Goal: Navigation & Orientation: Find specific page/section

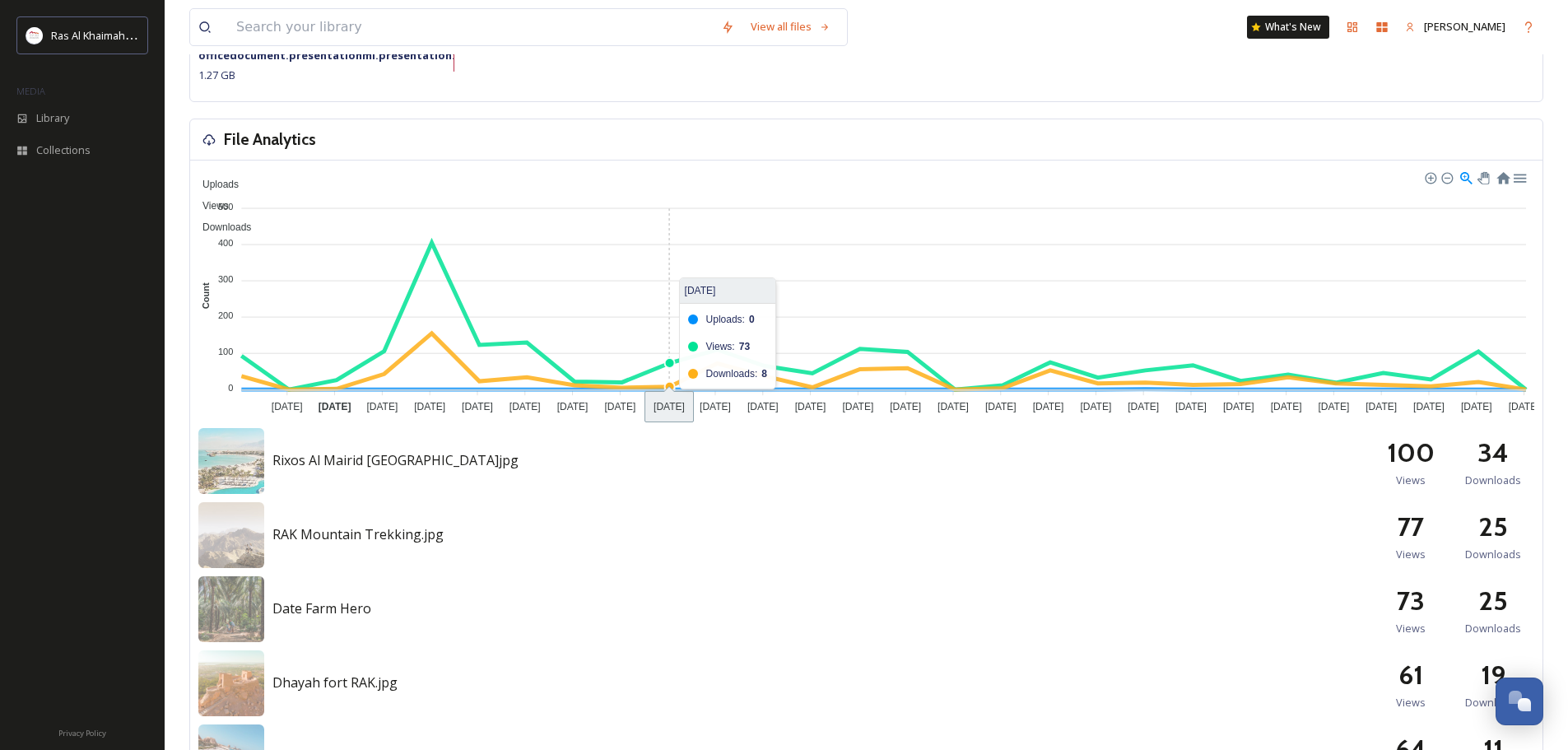
scroll to position [659, 0]
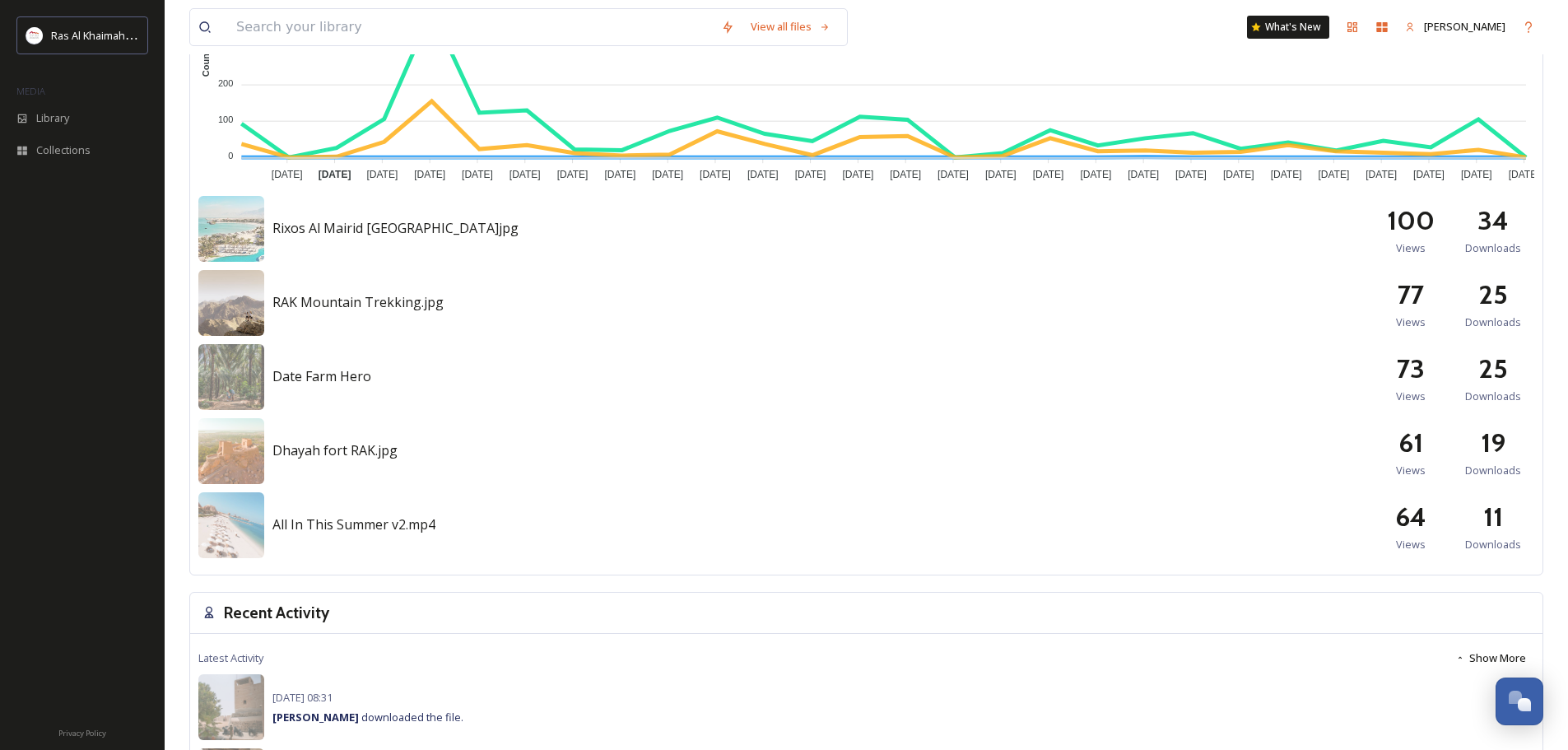
click at [209, 305] on img at bounding box center [231, 302] width 66 height 66
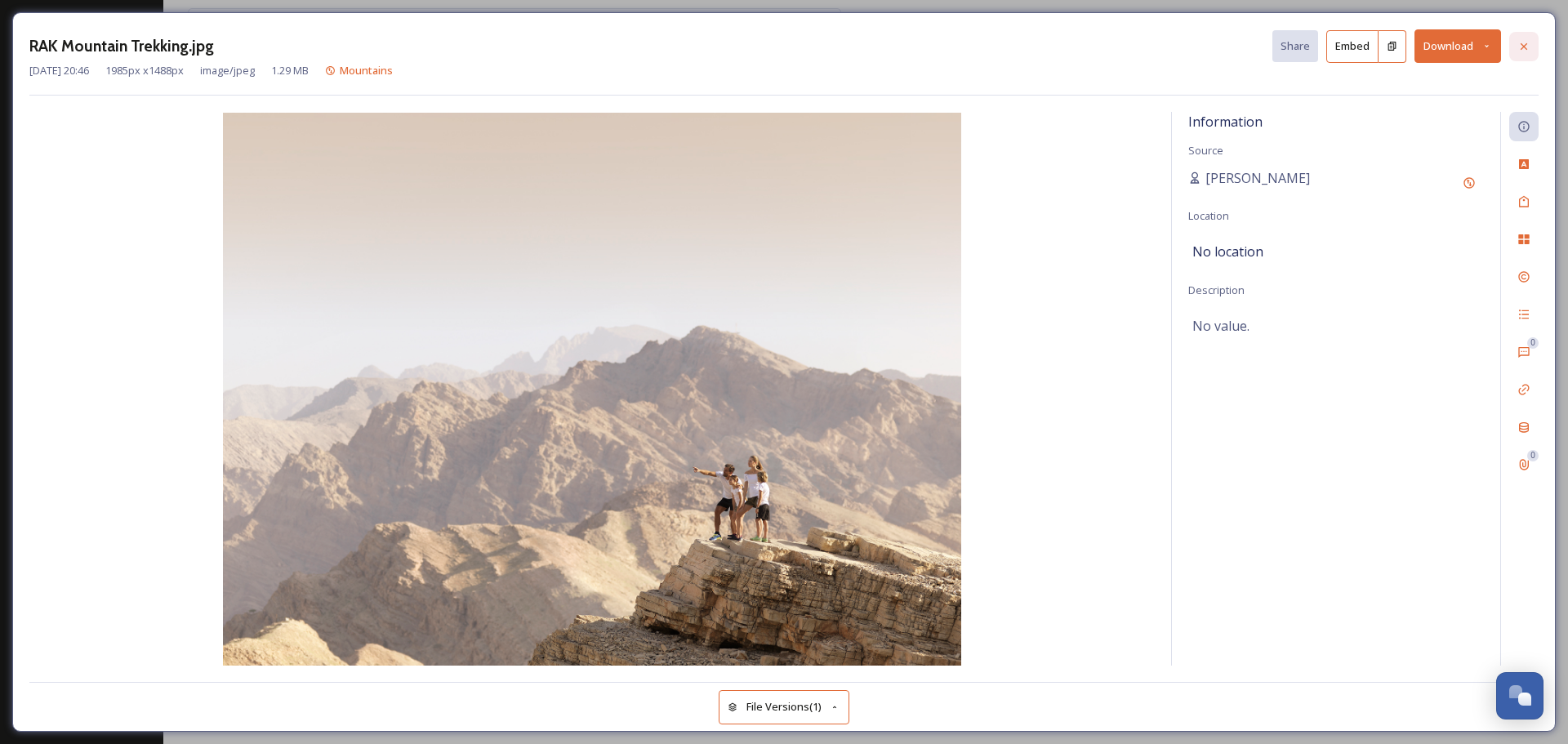
click at [1527, 47] on icon at bounding box center [1523, 47] width 13 height 13
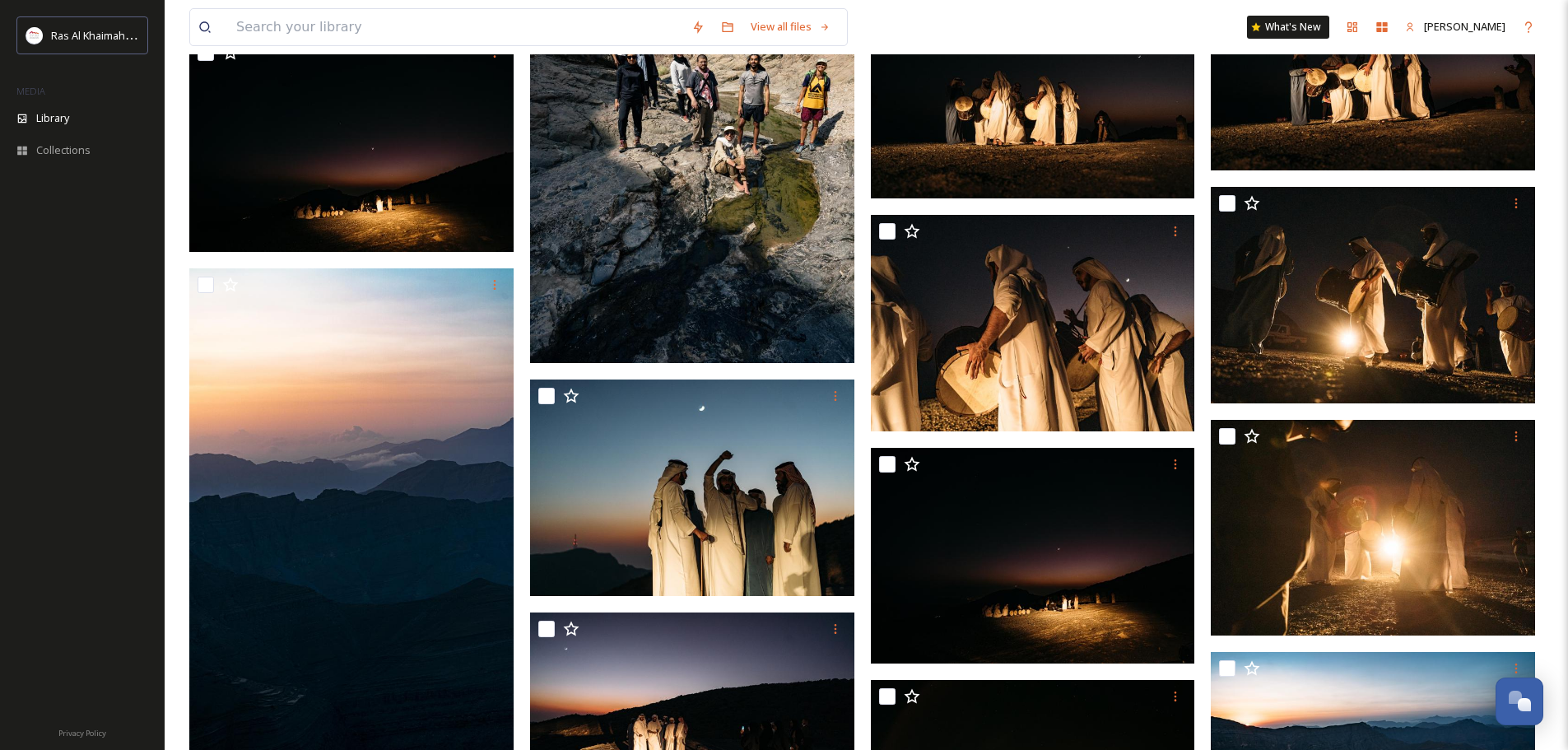
scroll to position [11384, 0]
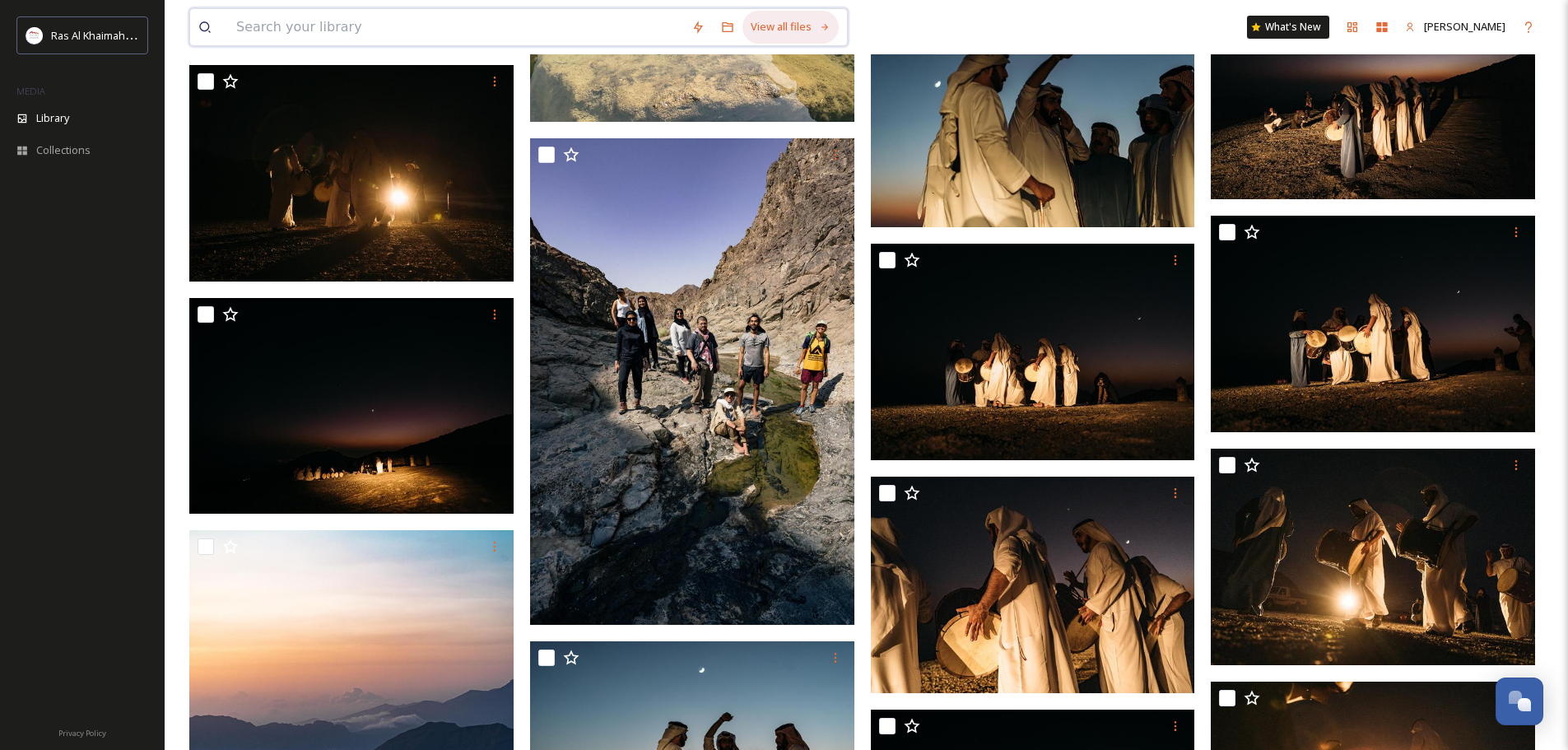
click at [776, 26] on div "View all files" at bounding box center [790, 27] width 97 height 32
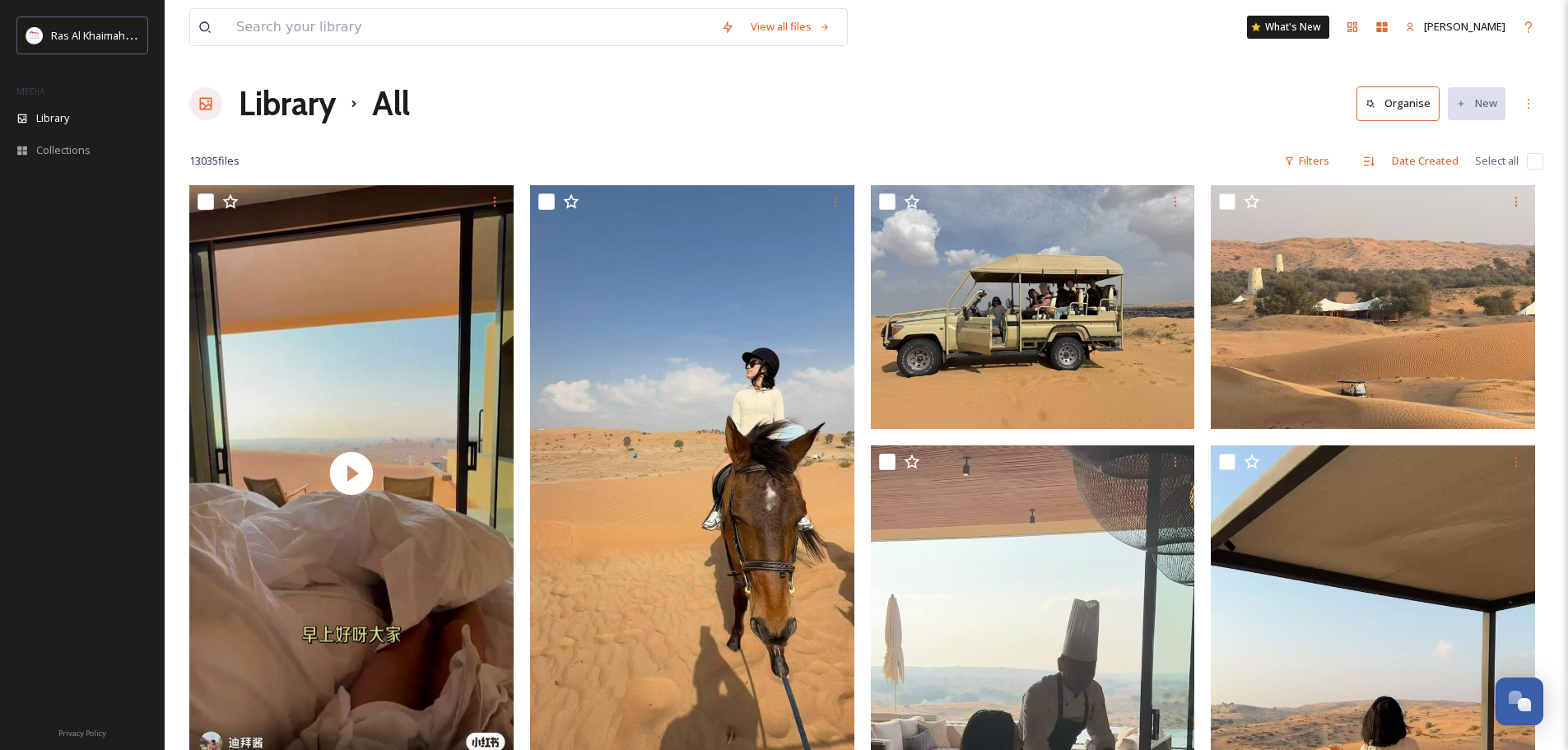
click at [273, 107] on h1 "Library" at bounding box center [288, 104] width 97 height 50
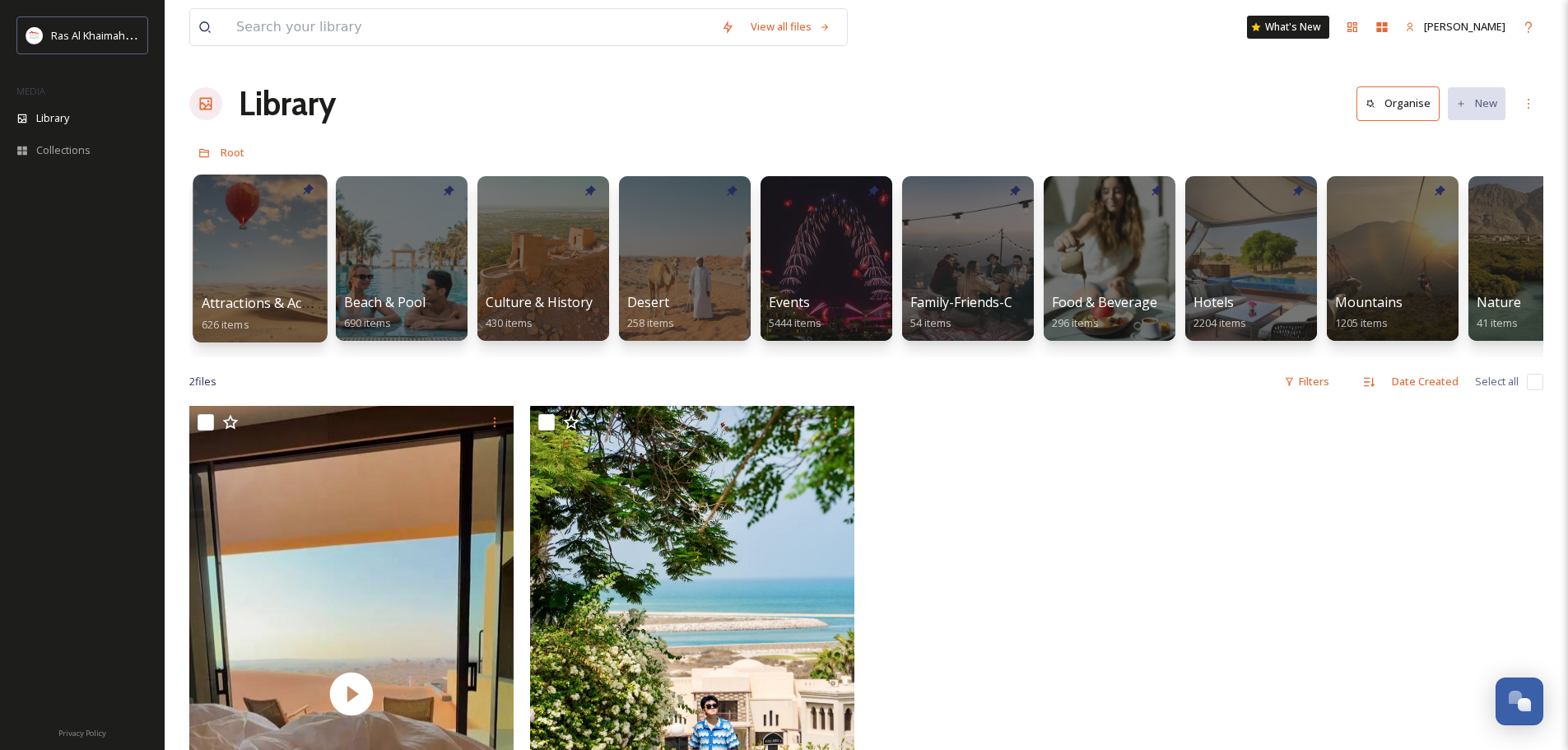
click at [256, 292] on div at bounding box center [259, 258] width 134 height 168
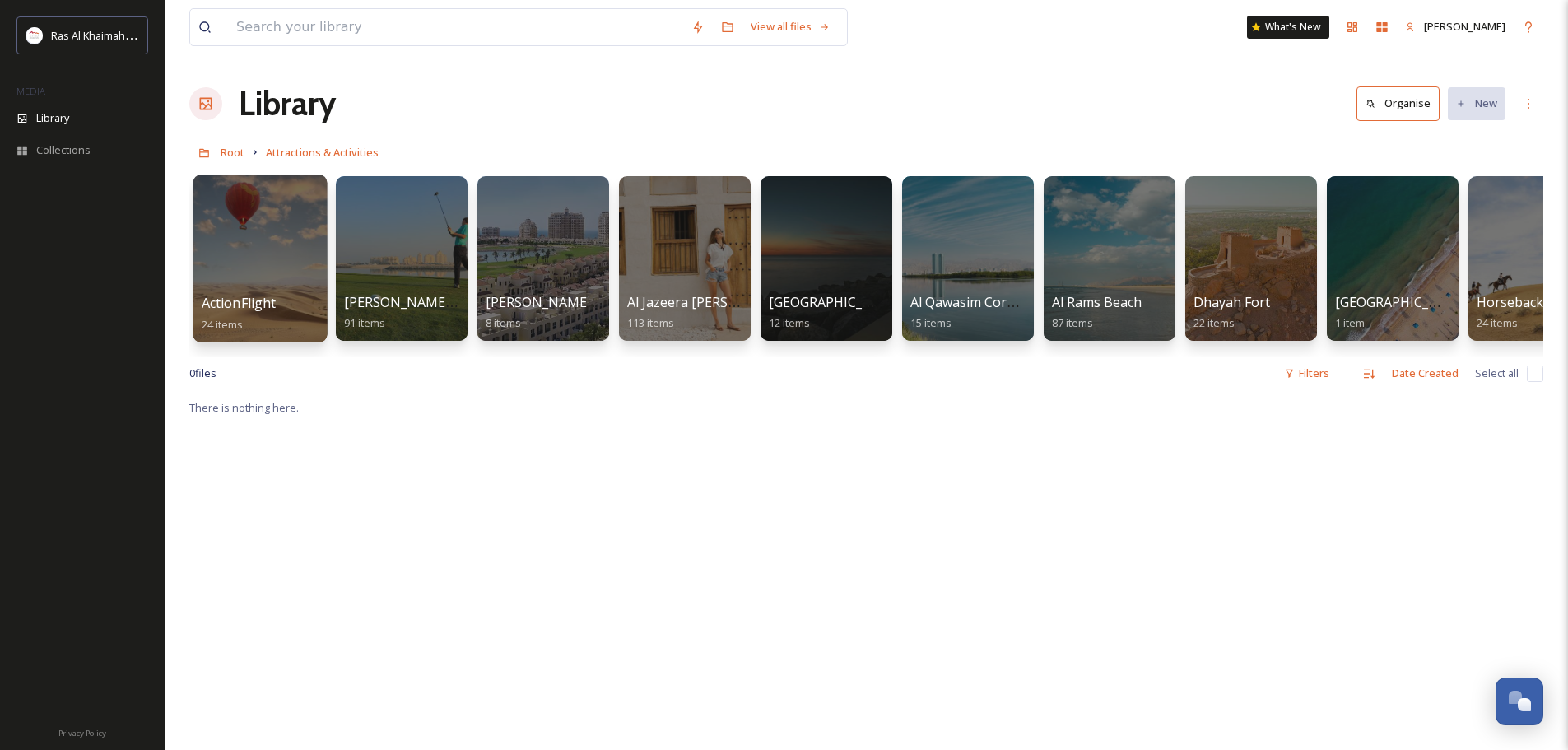
click at [255, 310] on span "ActionFlight" at bounding box center [239, 303] width 75 height 18
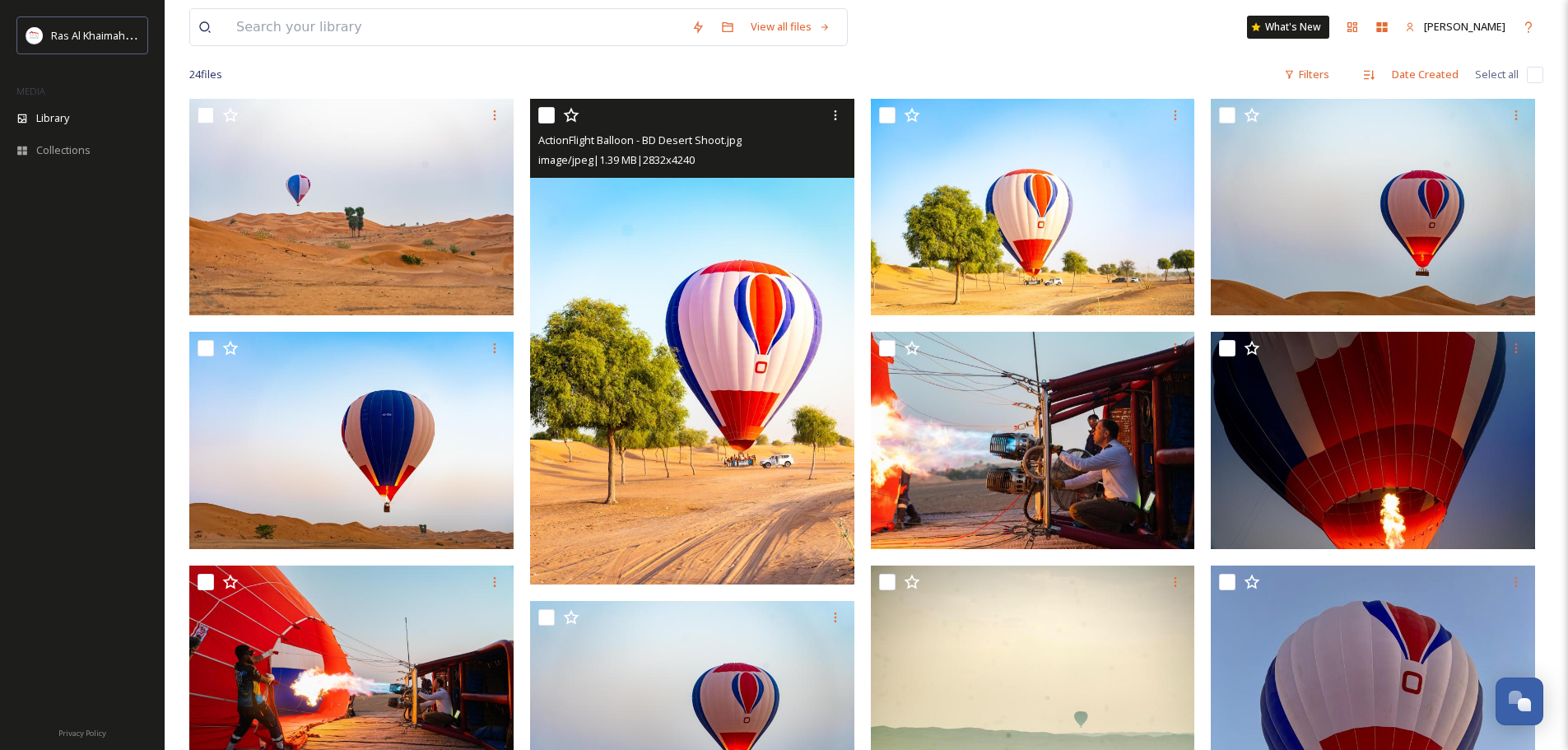
scroll to position [155, 0]
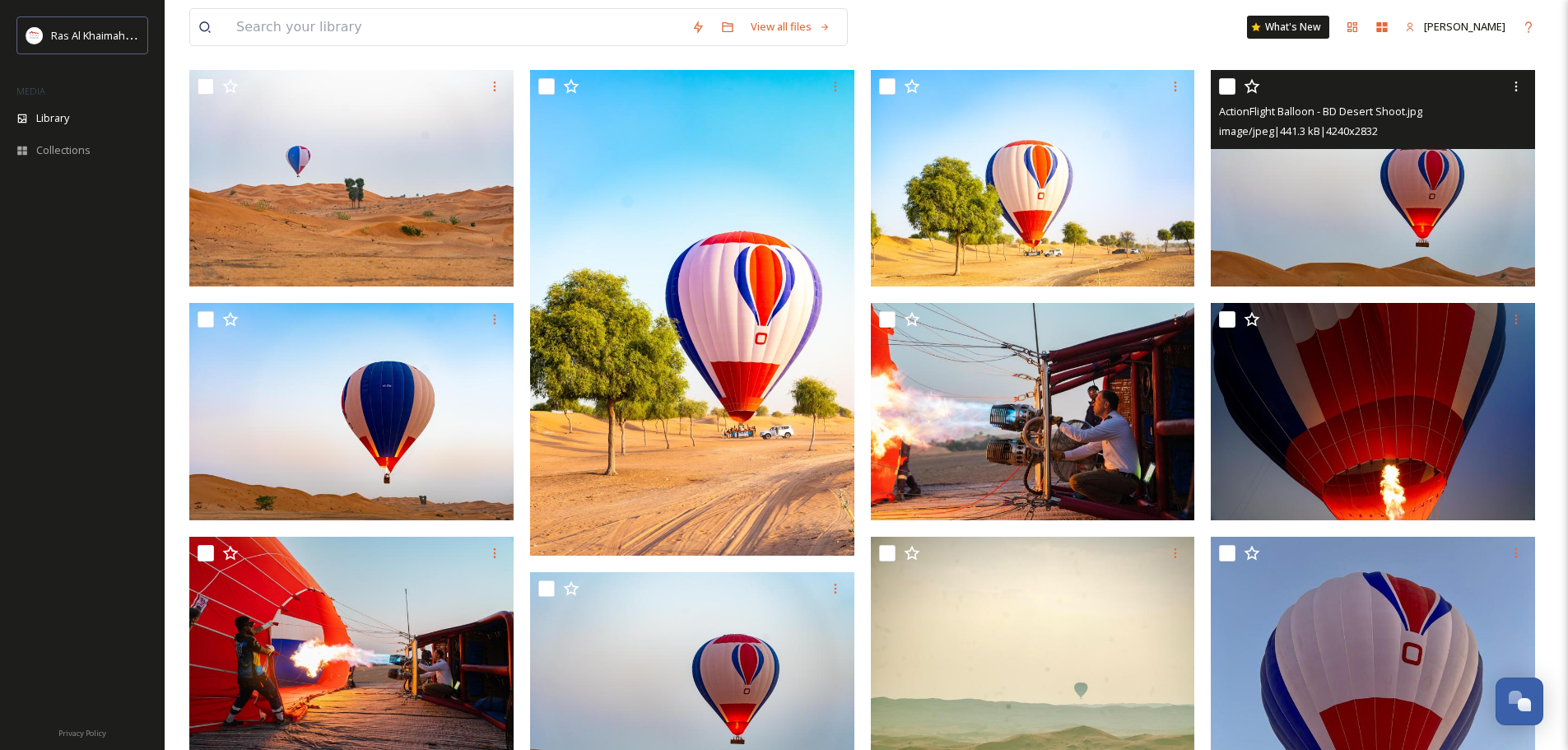
drag, startPoint x: 1346, startPoint y: 183, endPoint x: 896, endPoint y: 35, distance: 473.7
click at [896, 35] on div "View all files" at bounding box center [549, 27] width 721 height 38
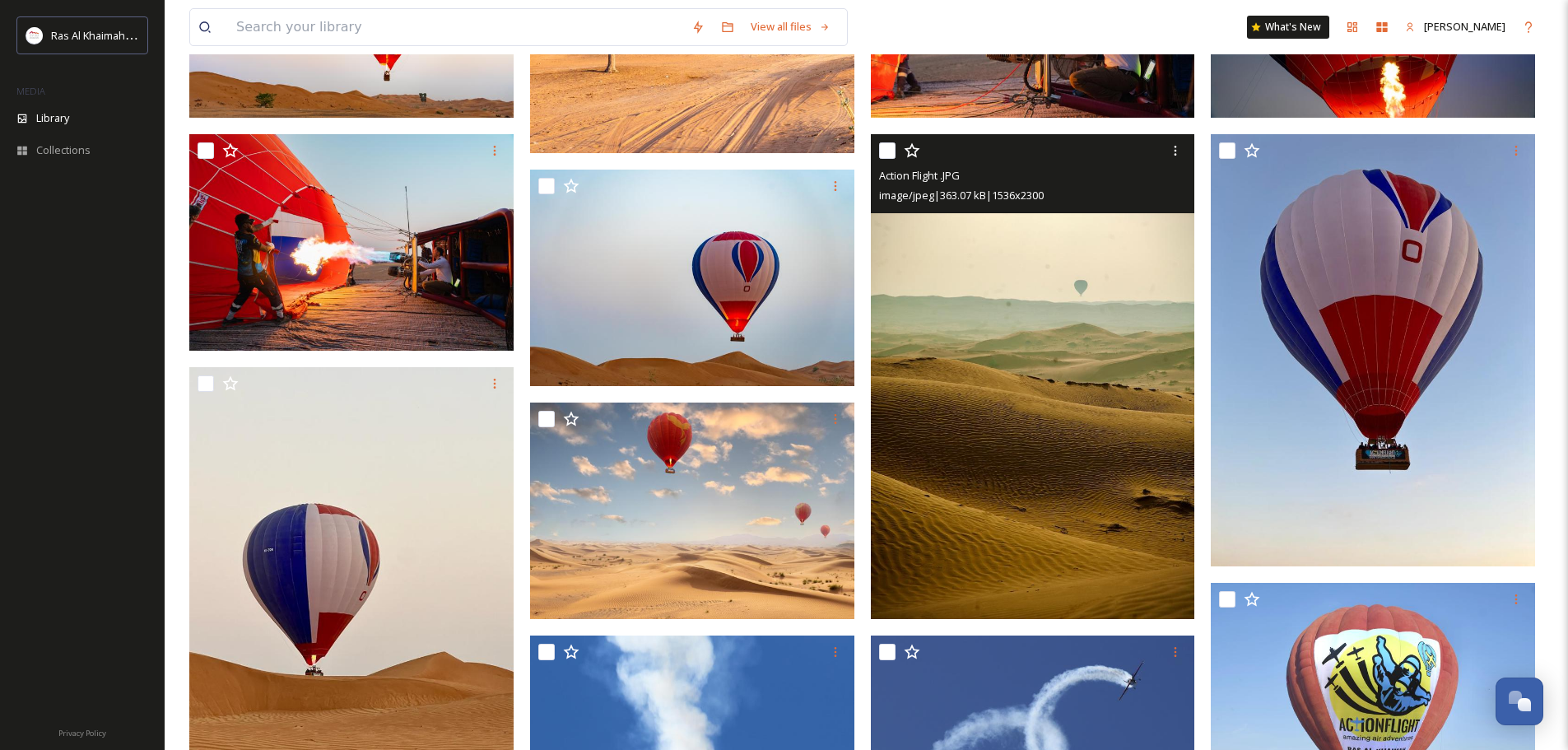
scroll to position [567, 0]
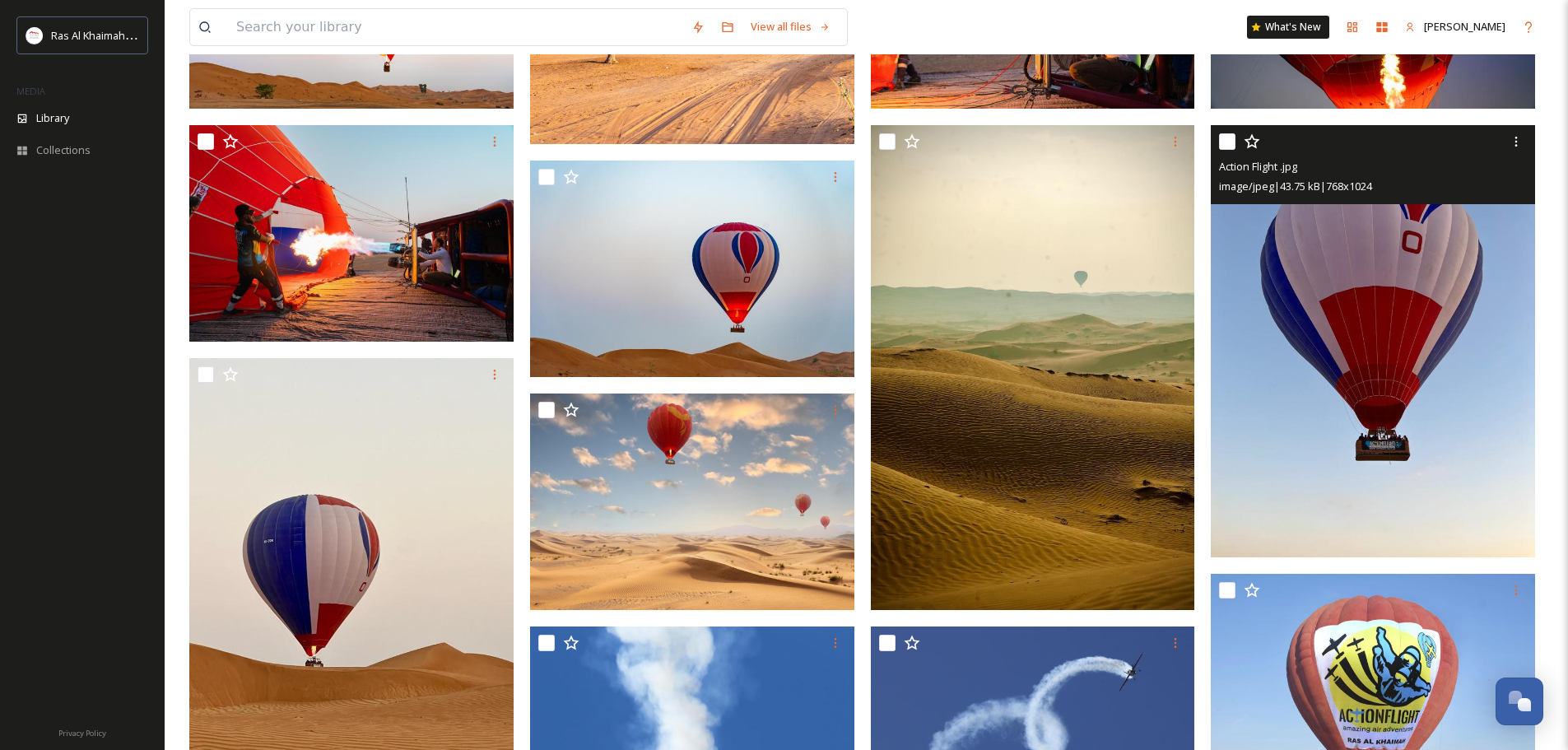
click at [1333, 314] on img at bounding box center [1372, 341] width 324 height 432
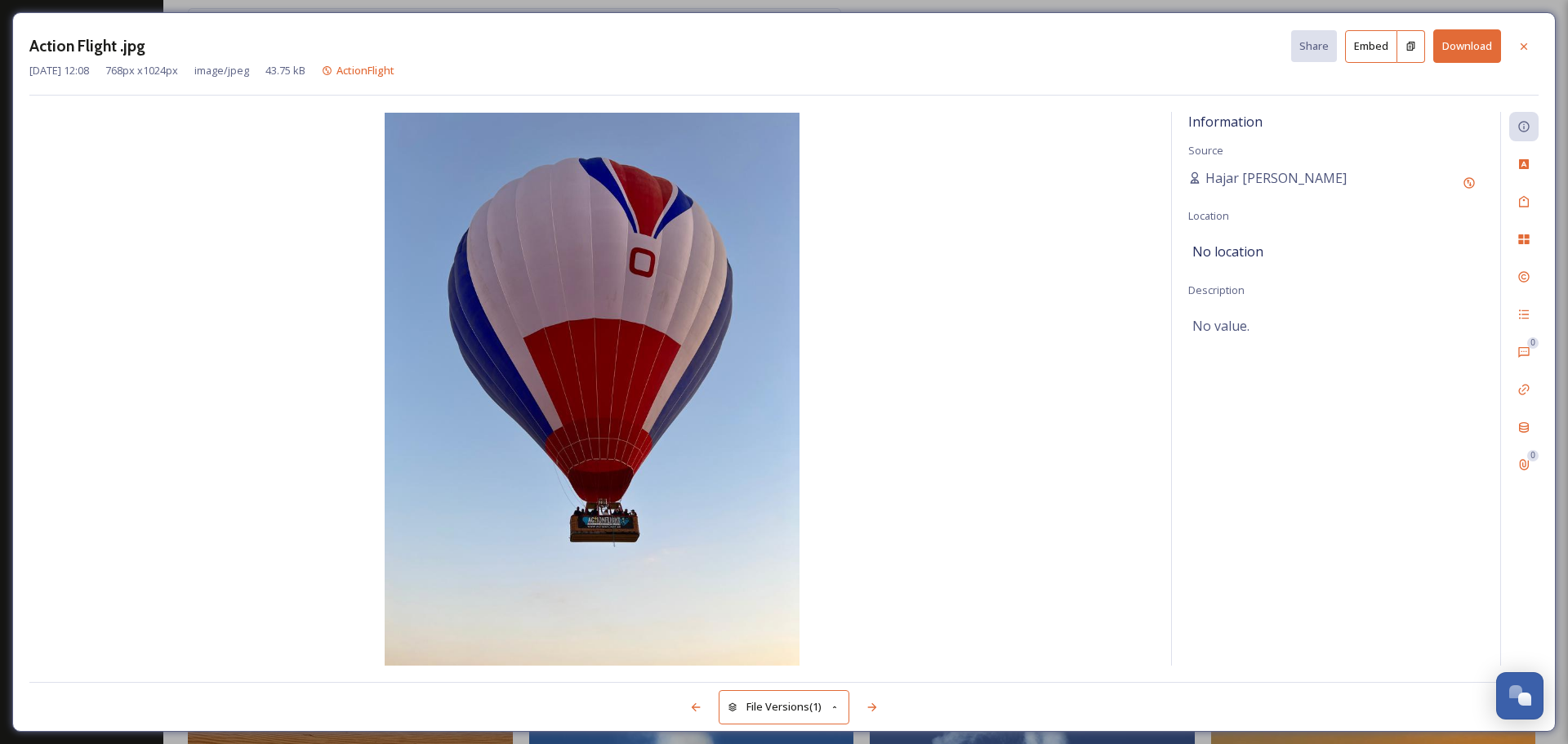
click at [1479, 47] on button "Download" at bounding box center [1467, 46] width 68 height 33
click at [1526, 44] on icon at bounding box center [1523, 45] width 6 height 6
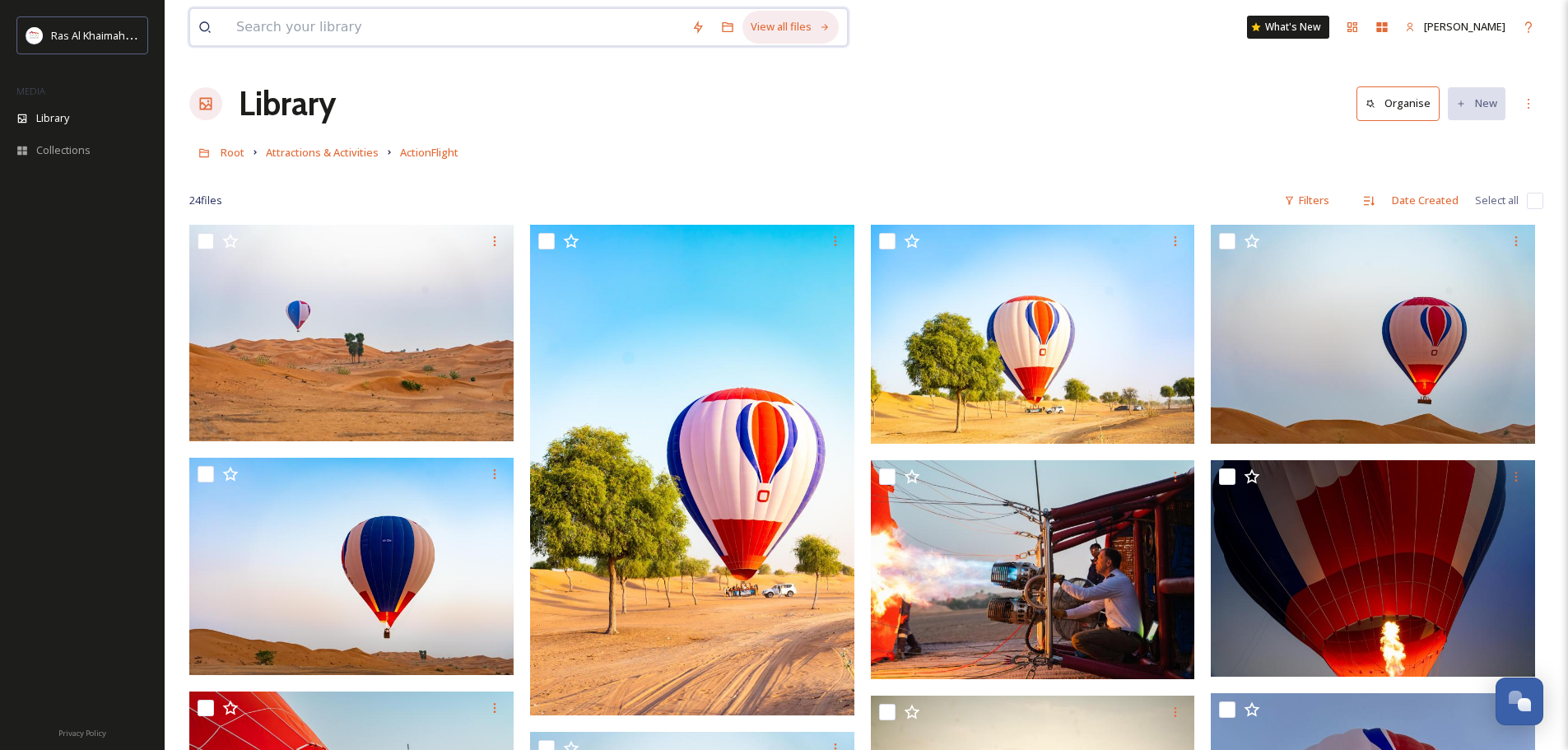
click at [795, 19] on div "View all files" at bounding box center [790, 27] width 97 height 32
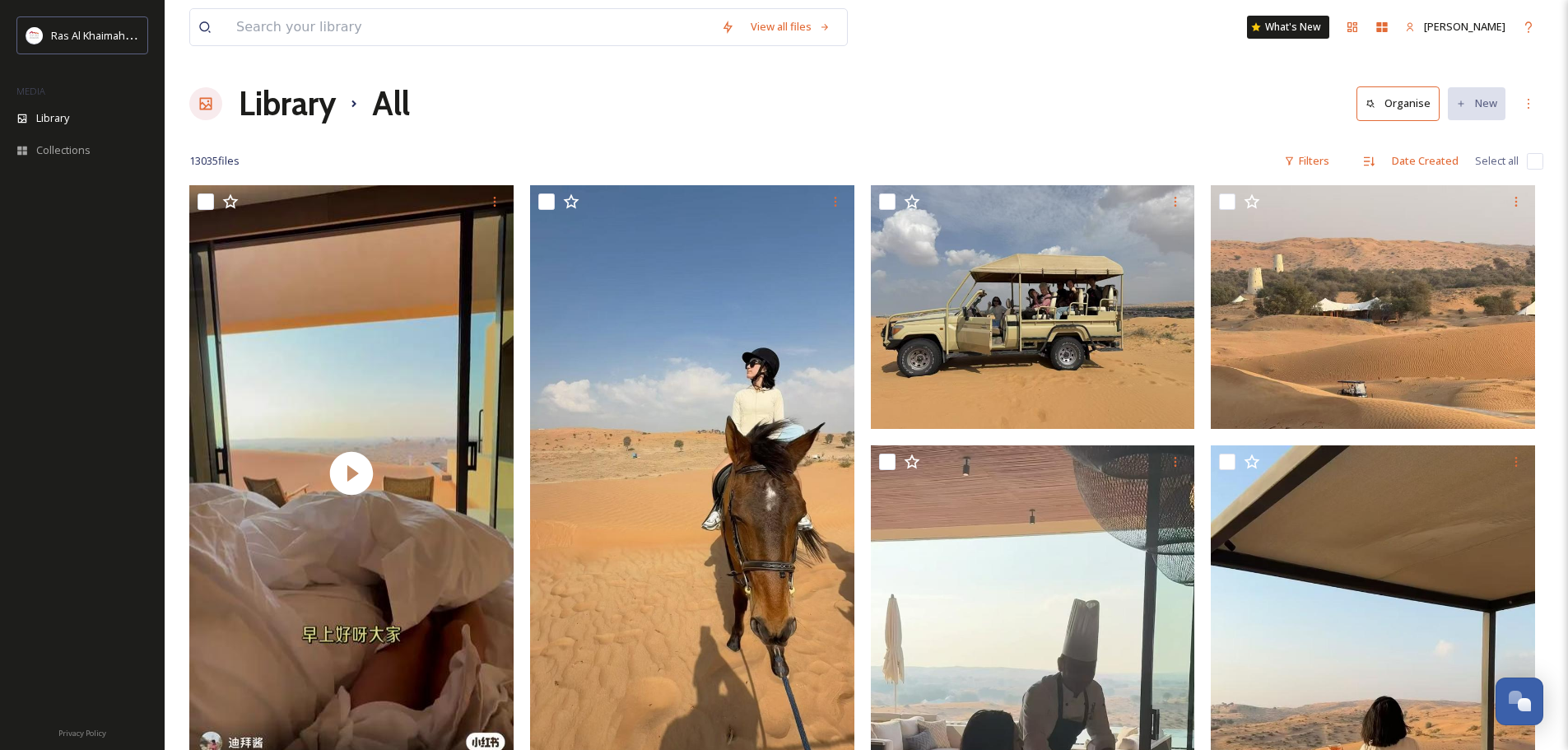
click at [296, 106] on h1 "Library" at bounding box center [288, 104] width 97 height 50
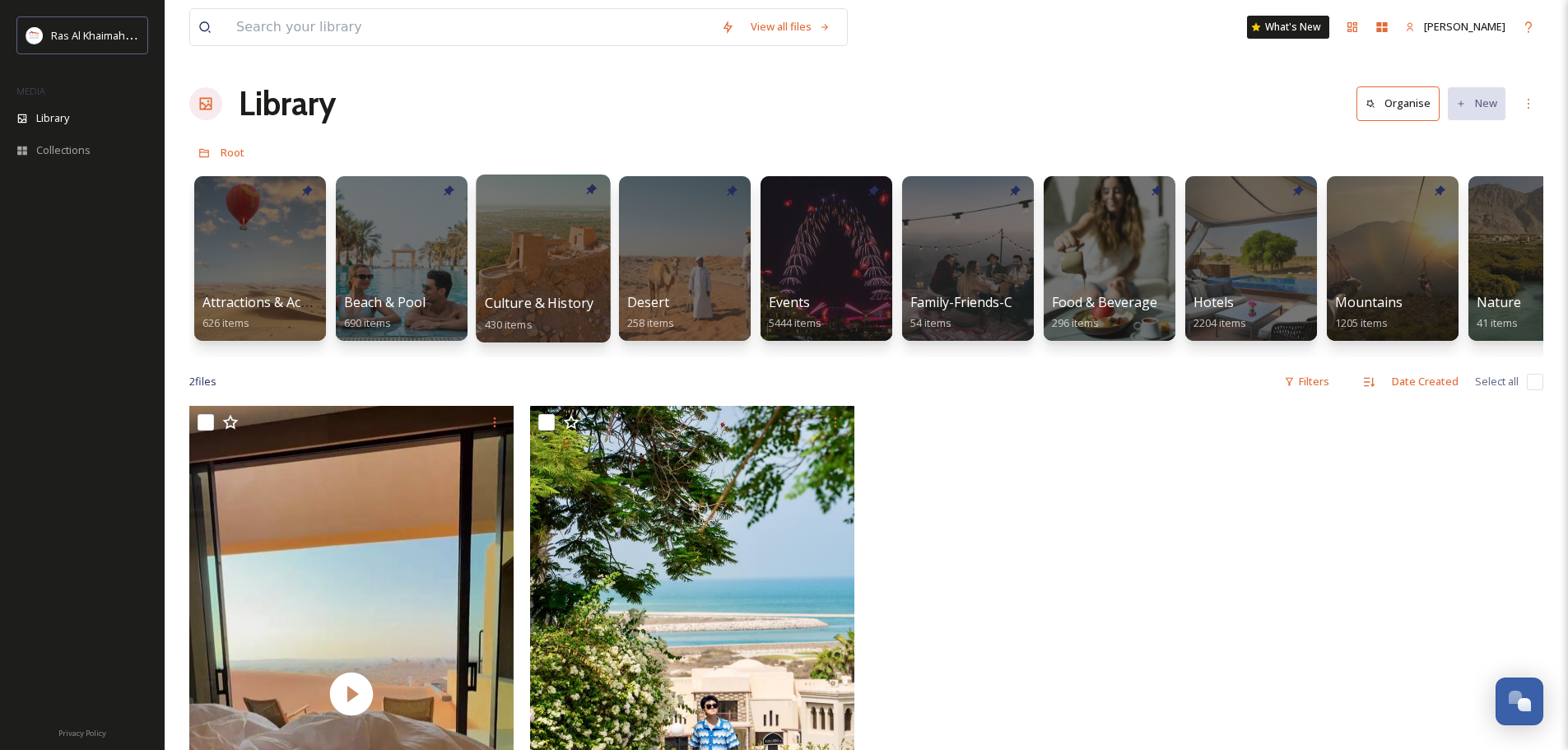
click at [520, 287] on div at bounding box center [542, 258] width 134 height 168
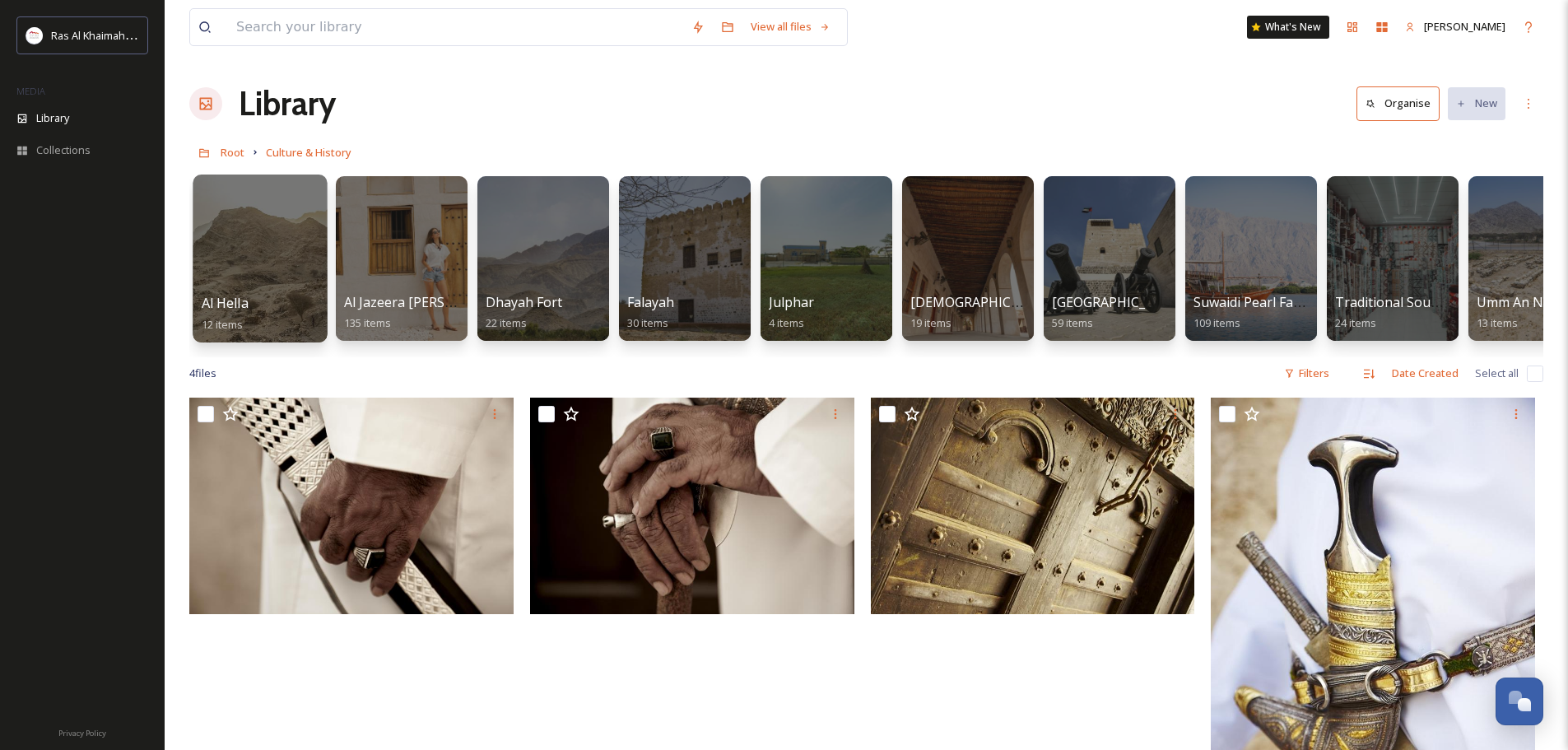
click at [256, 245] on div at bounding box center [259, 258] width 134 height 168
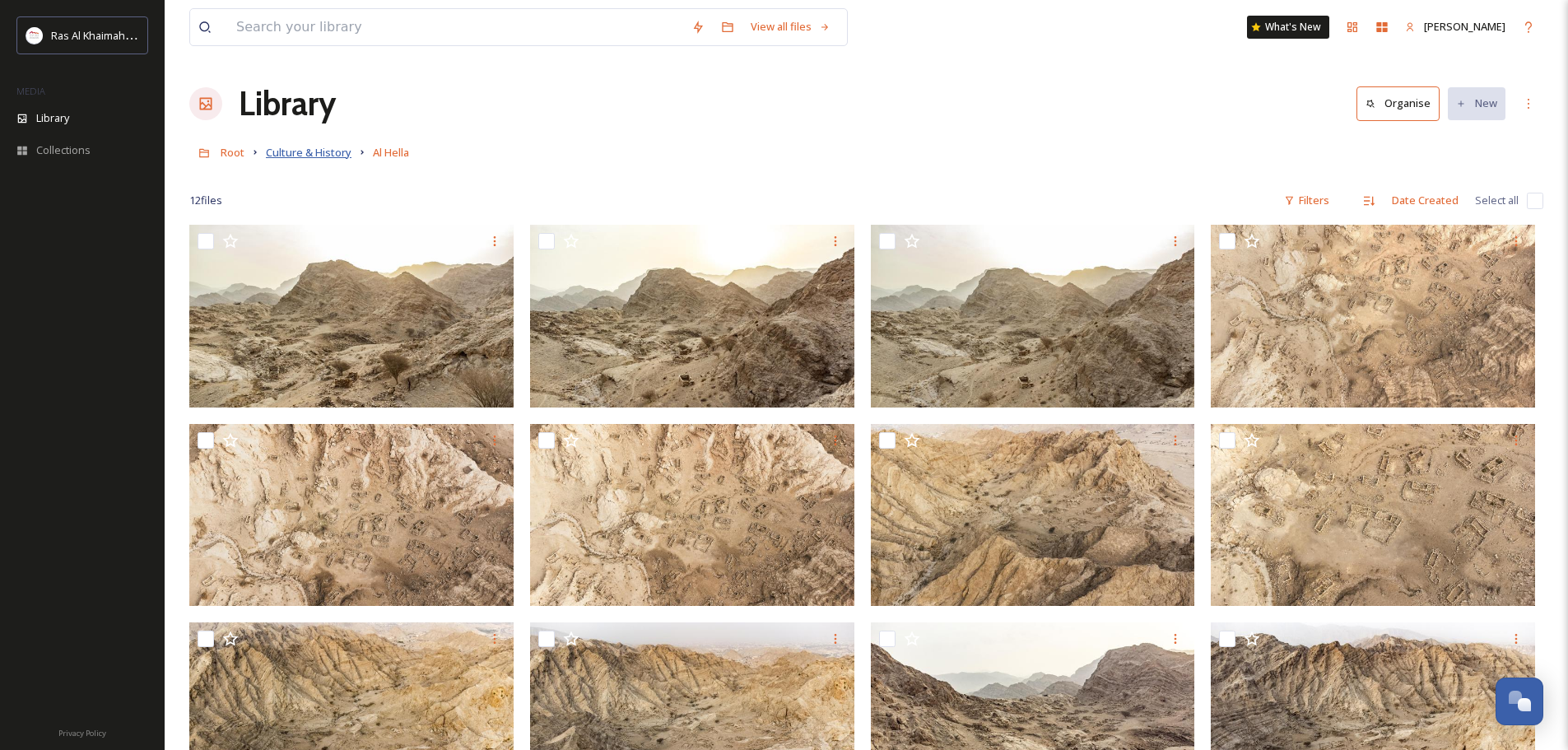
click at [307, 152] on span "Culture & History" at bounding box center [309, 153] width 86 height 14
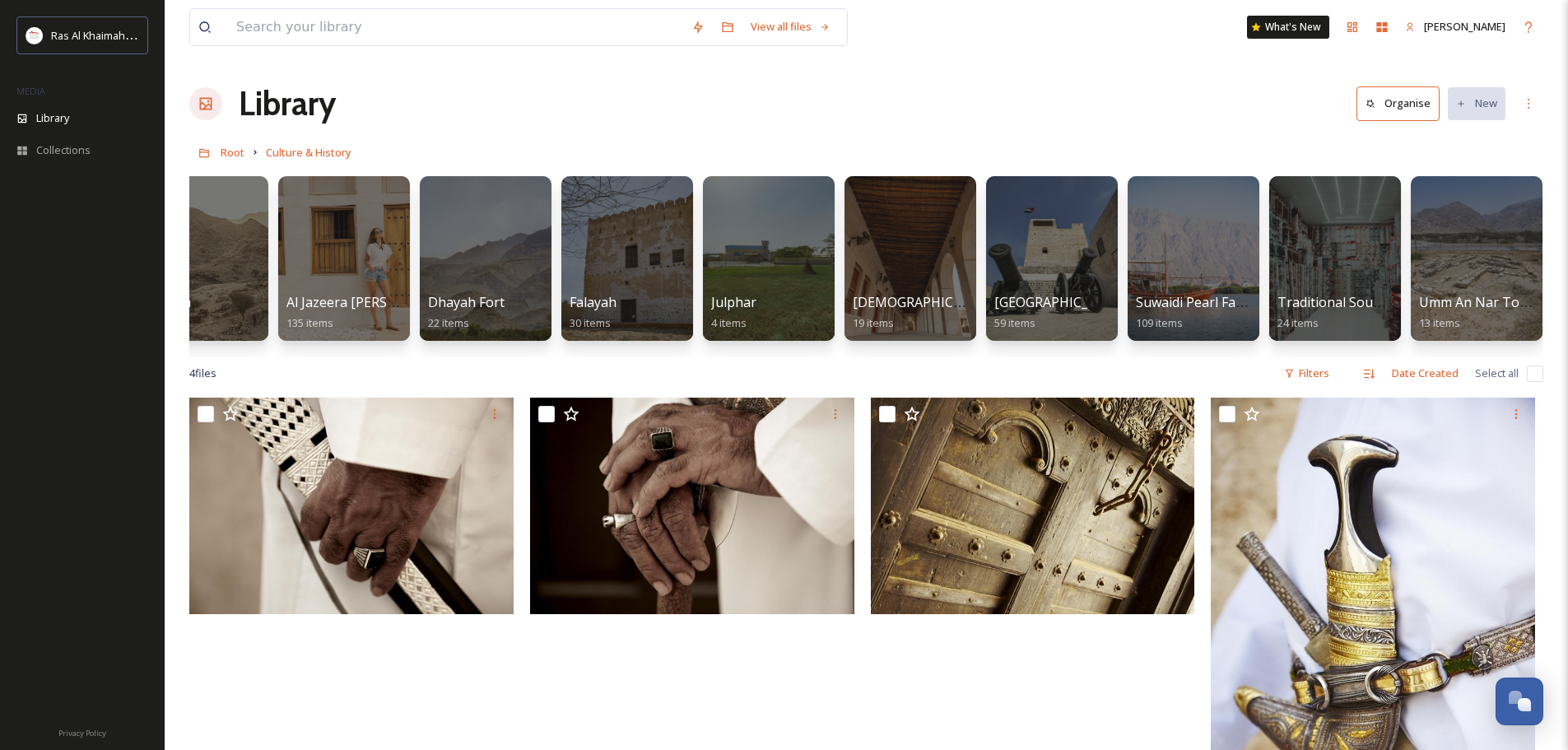
scroll to position [0, 61]
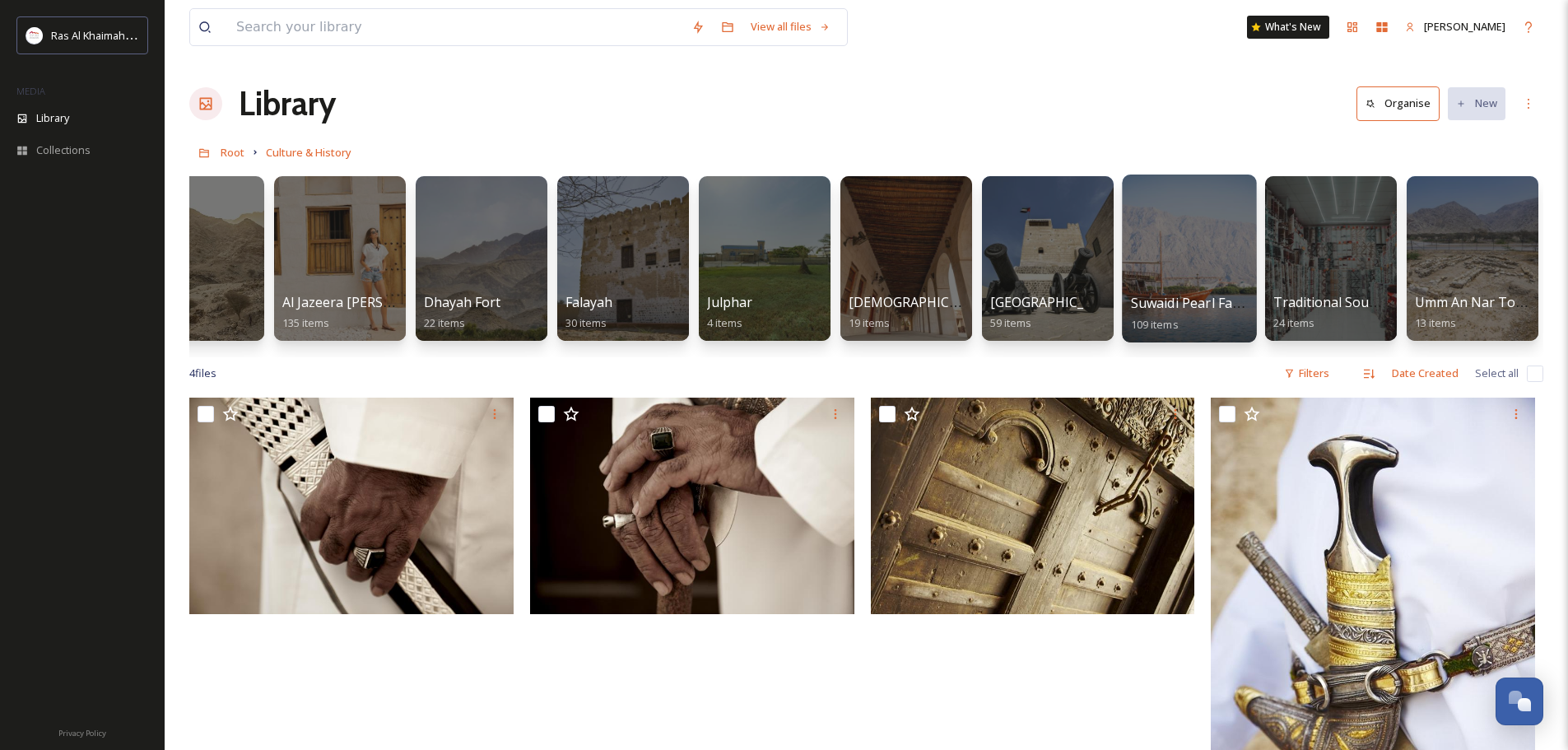
click at [1179, 284] on div at bounding box center [1188, 258] width 134 height 168
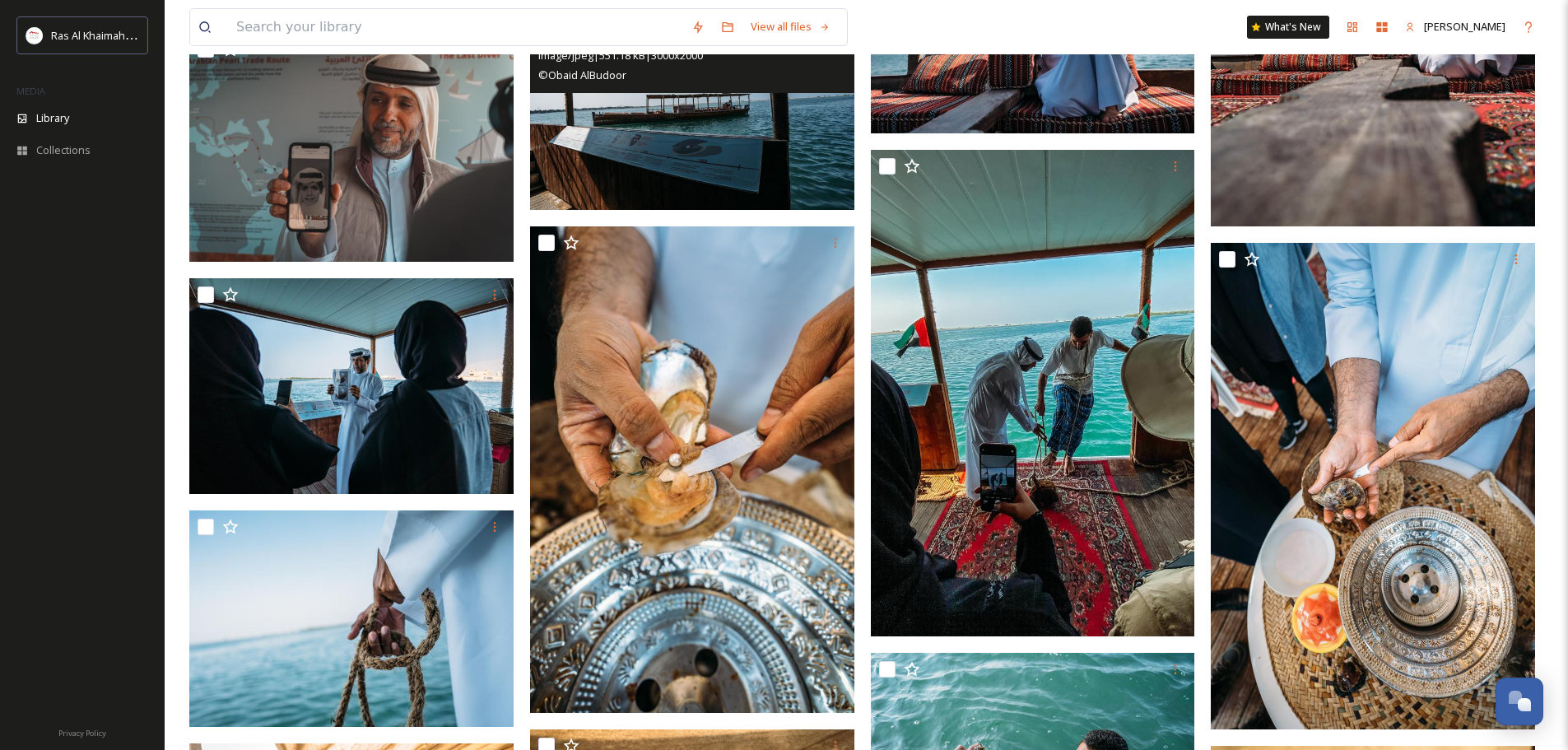
scroll to position [6200, 0]
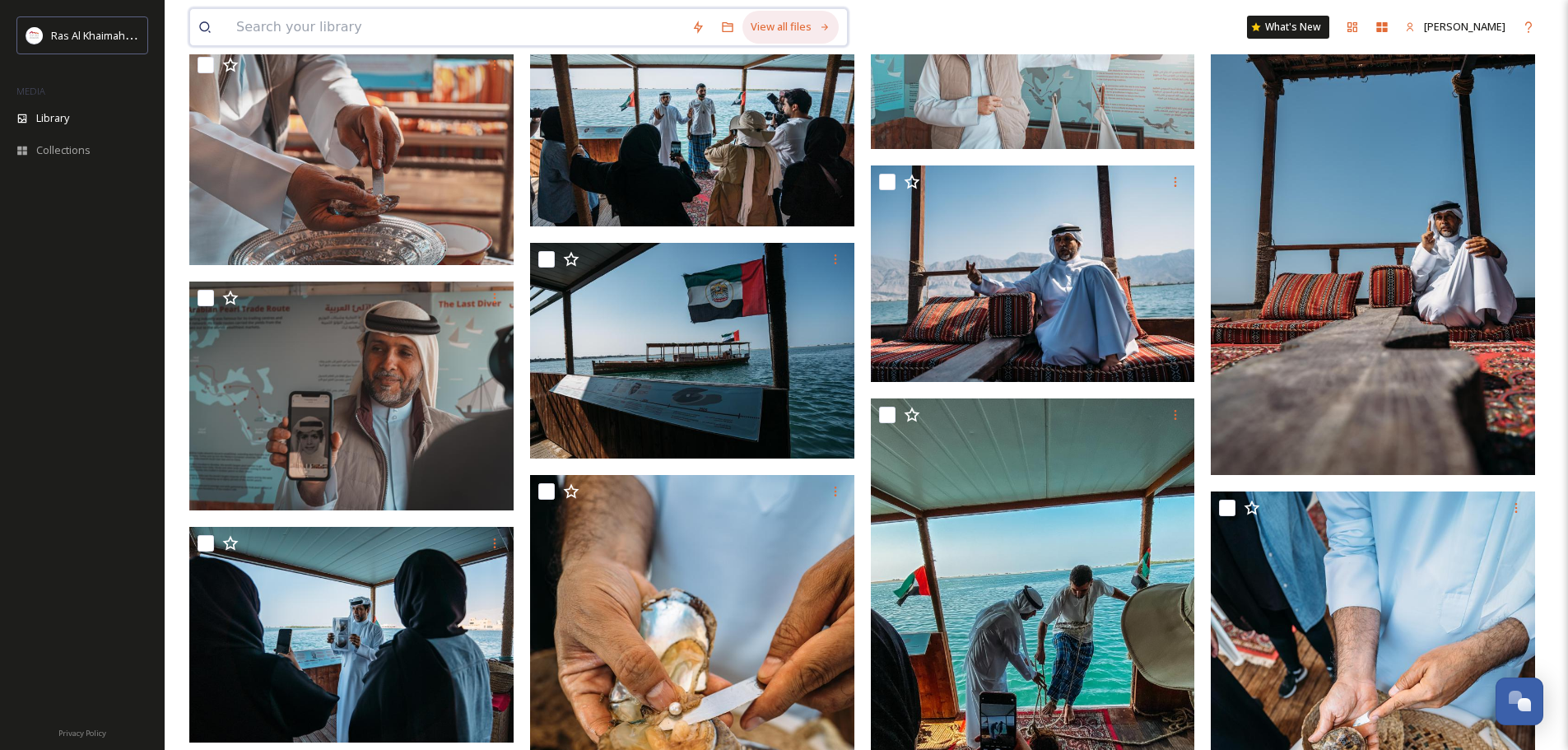
click at [759, 22] on div "View all files" at bounding box center [790, 27] width 97 height 32
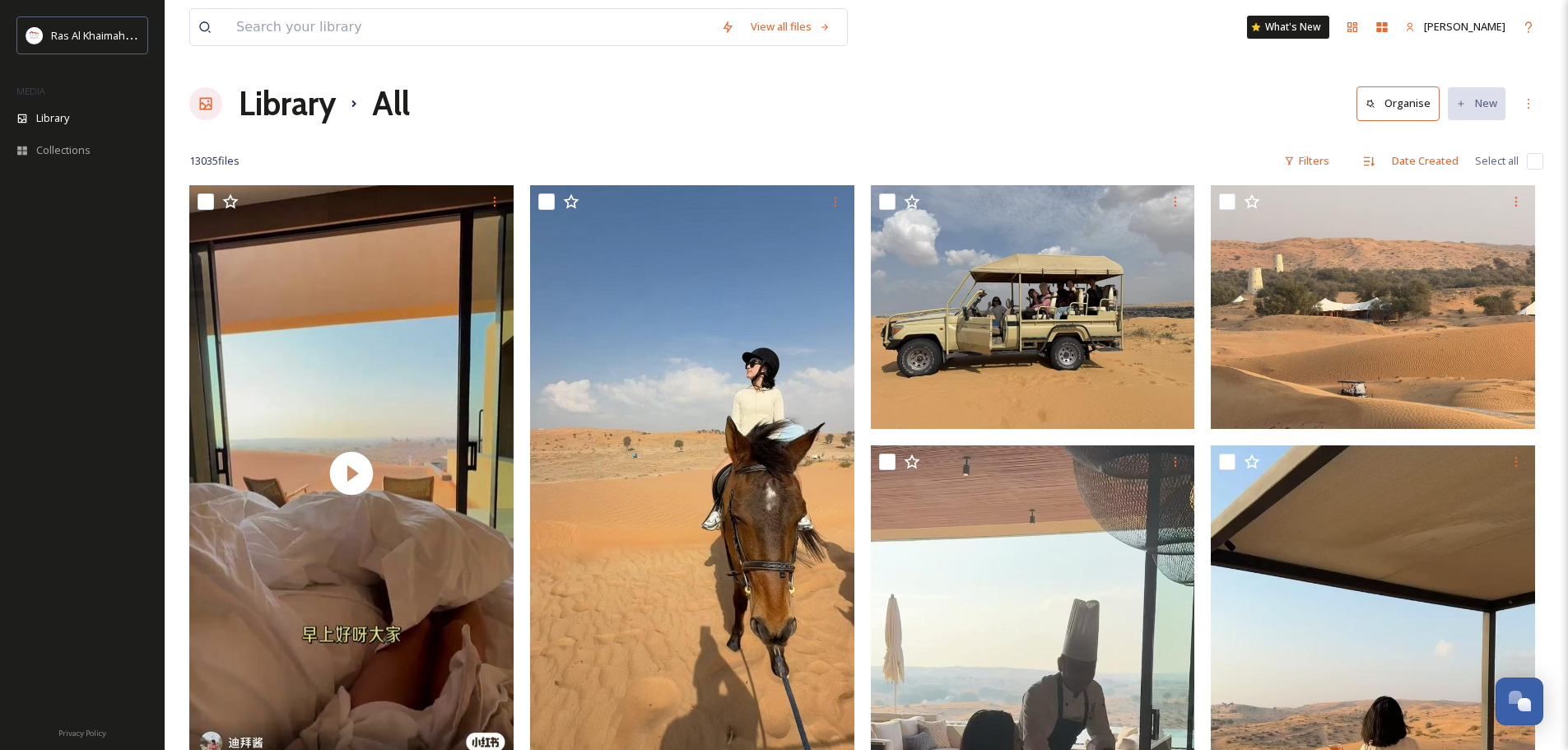
click at [308, 98] on h1 "Library" at bounding box center [288, 104] width 97 height 50
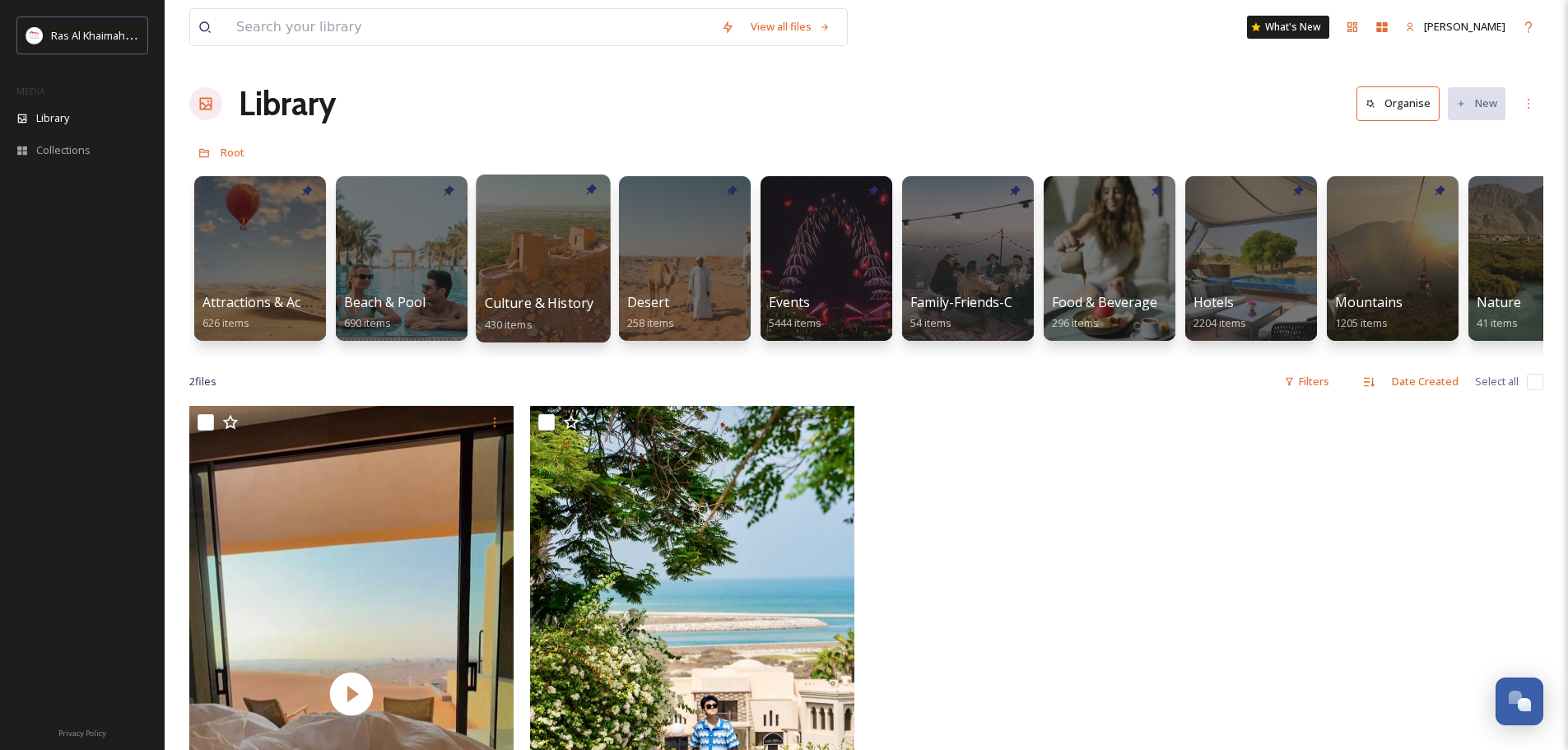
click at [556, 280] on div at bounding box center [542, 258] width 134 height 168
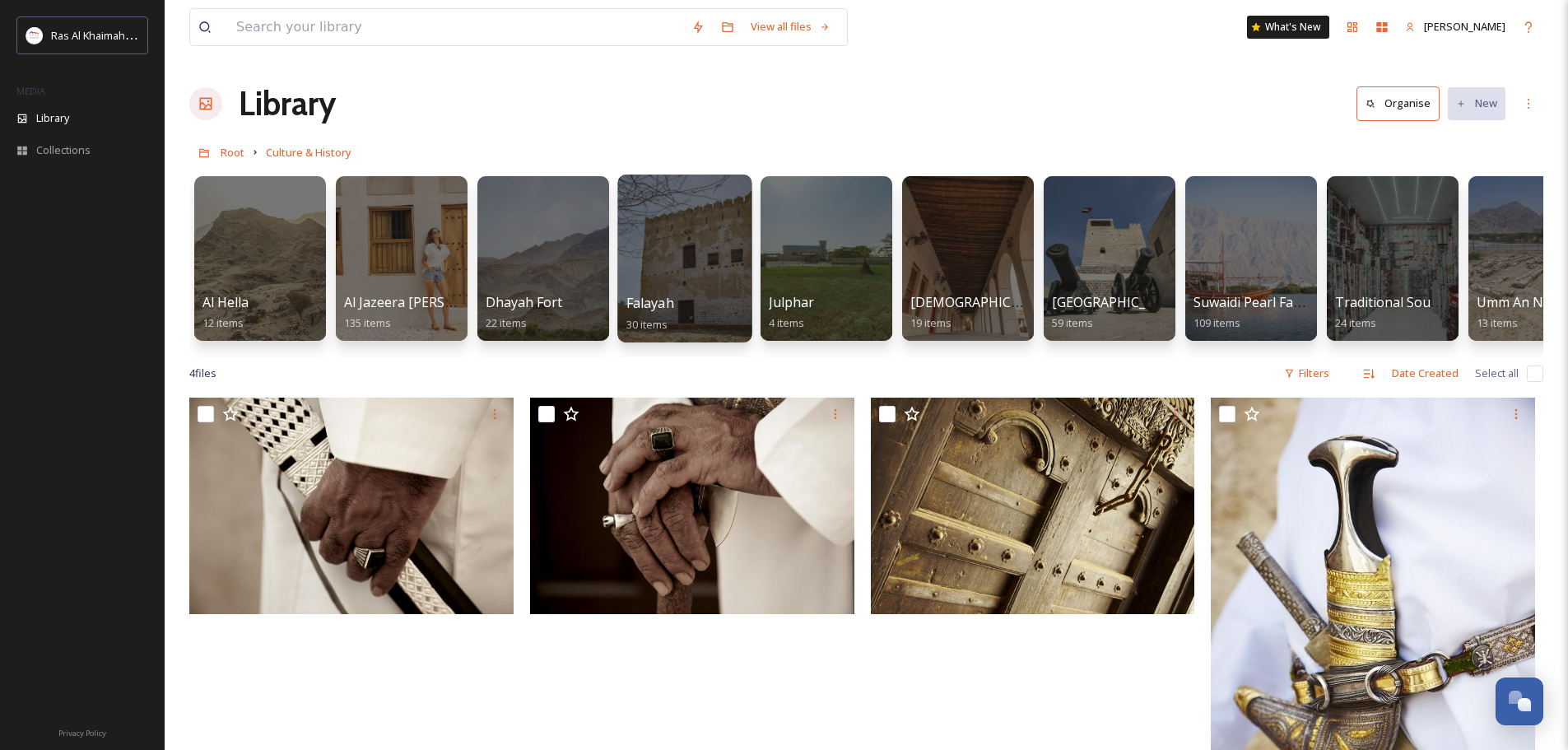
click at [689, 263] on div at bounding box center [684, 258] width 134 height 168
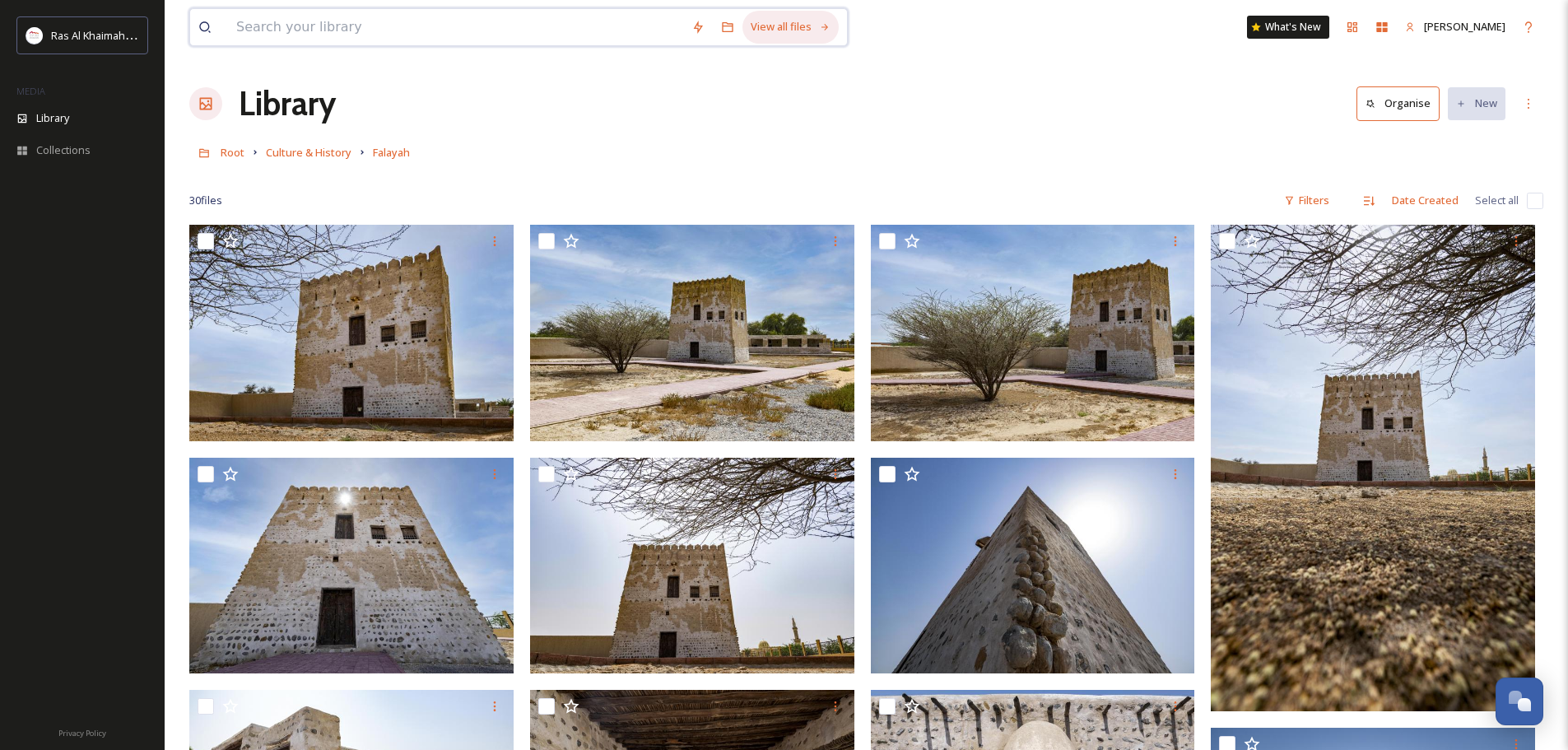
click at [783, 14] on div "View all files" at bounding box center [790, 27] width 97 height 32
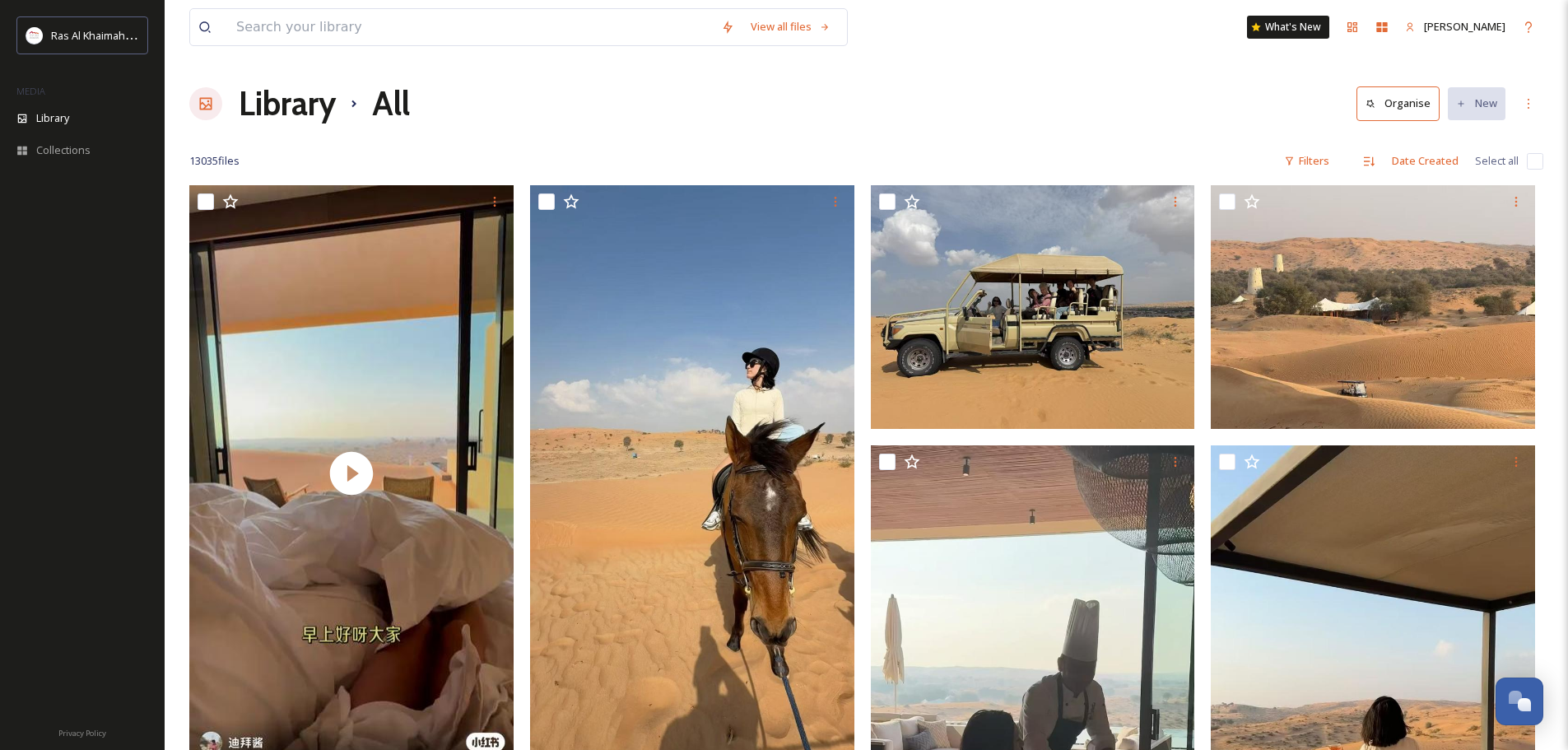
click at [288, 111] on h1 "Library" at bounding box center [288, 104] width 97 height 50
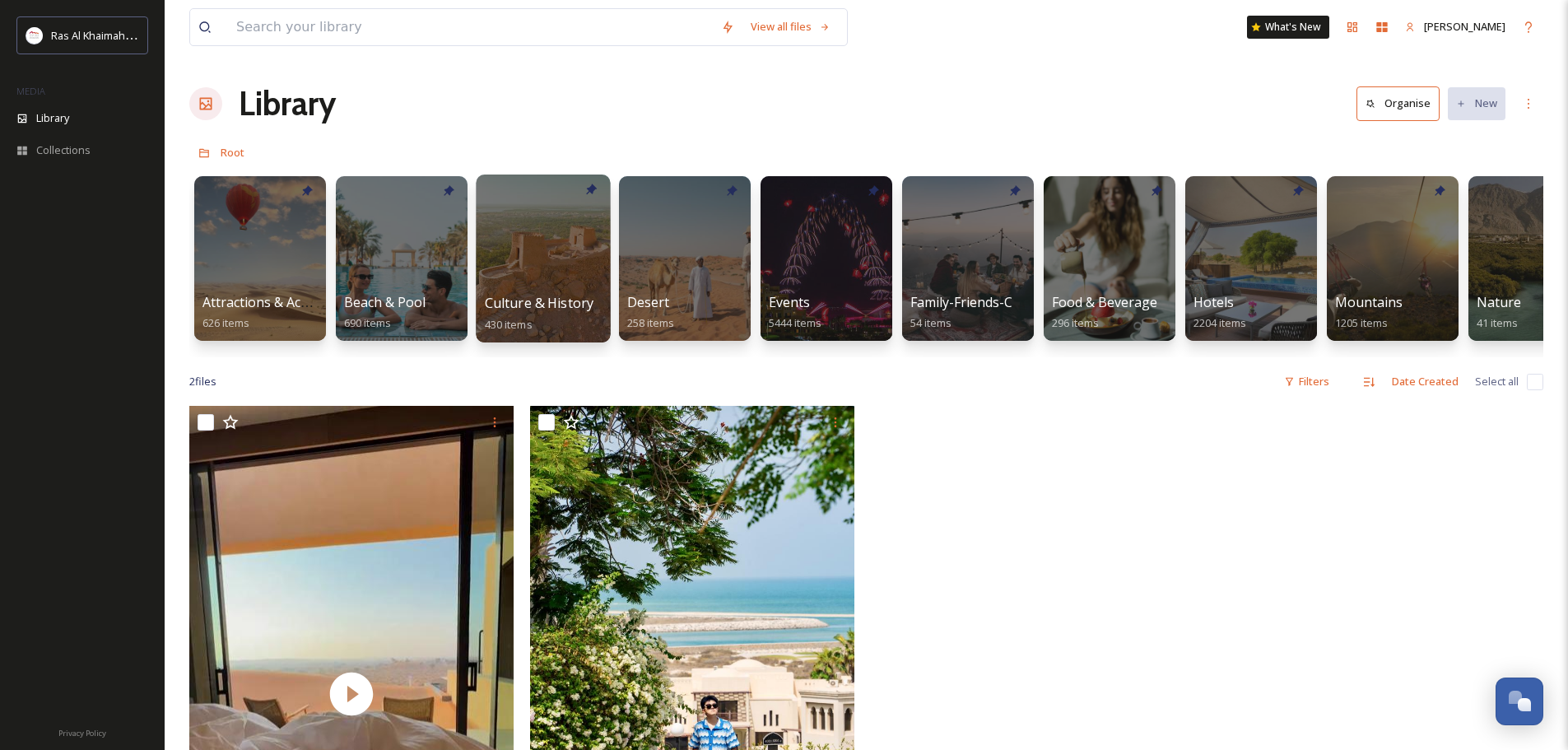
click at [518, 247] on div at bounding box center [542, 258] width 134 height 168
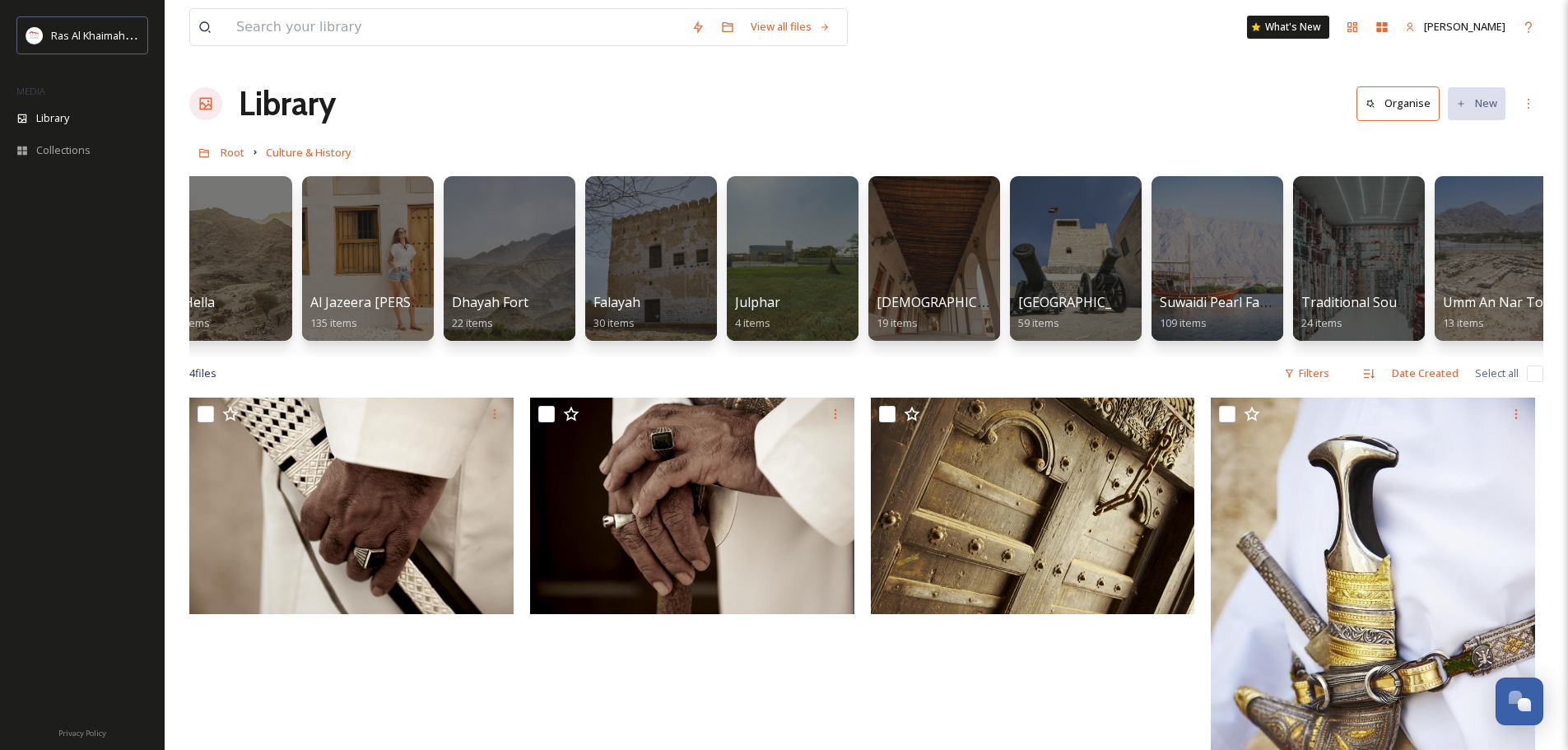
scroll to position [0, 61]
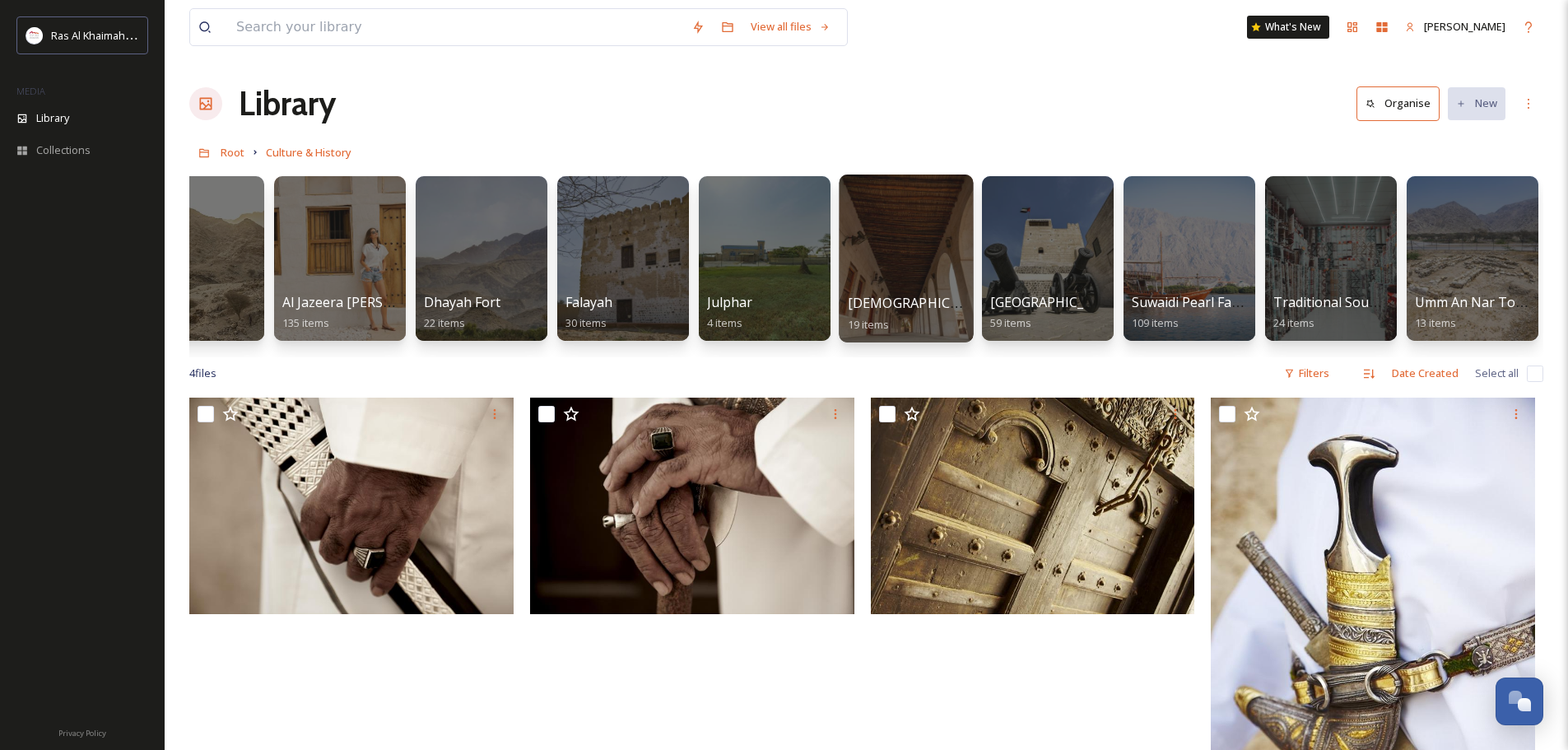
click at [849, 286] on div at bounding box center [906, 258] width 134 height 168
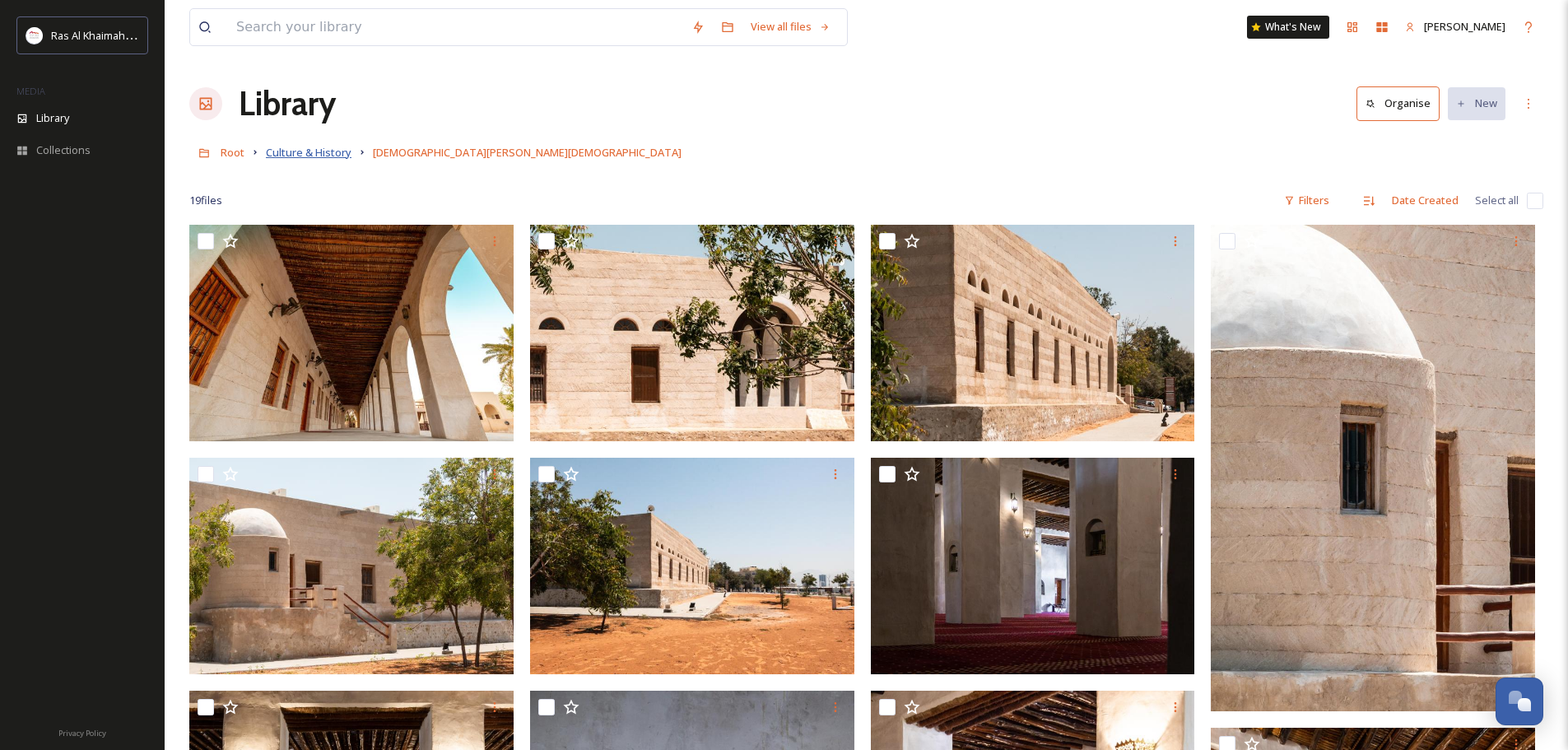
click at [296, 156] on span "Culture & History" at bounding box center [309, 153] width 86 height 14
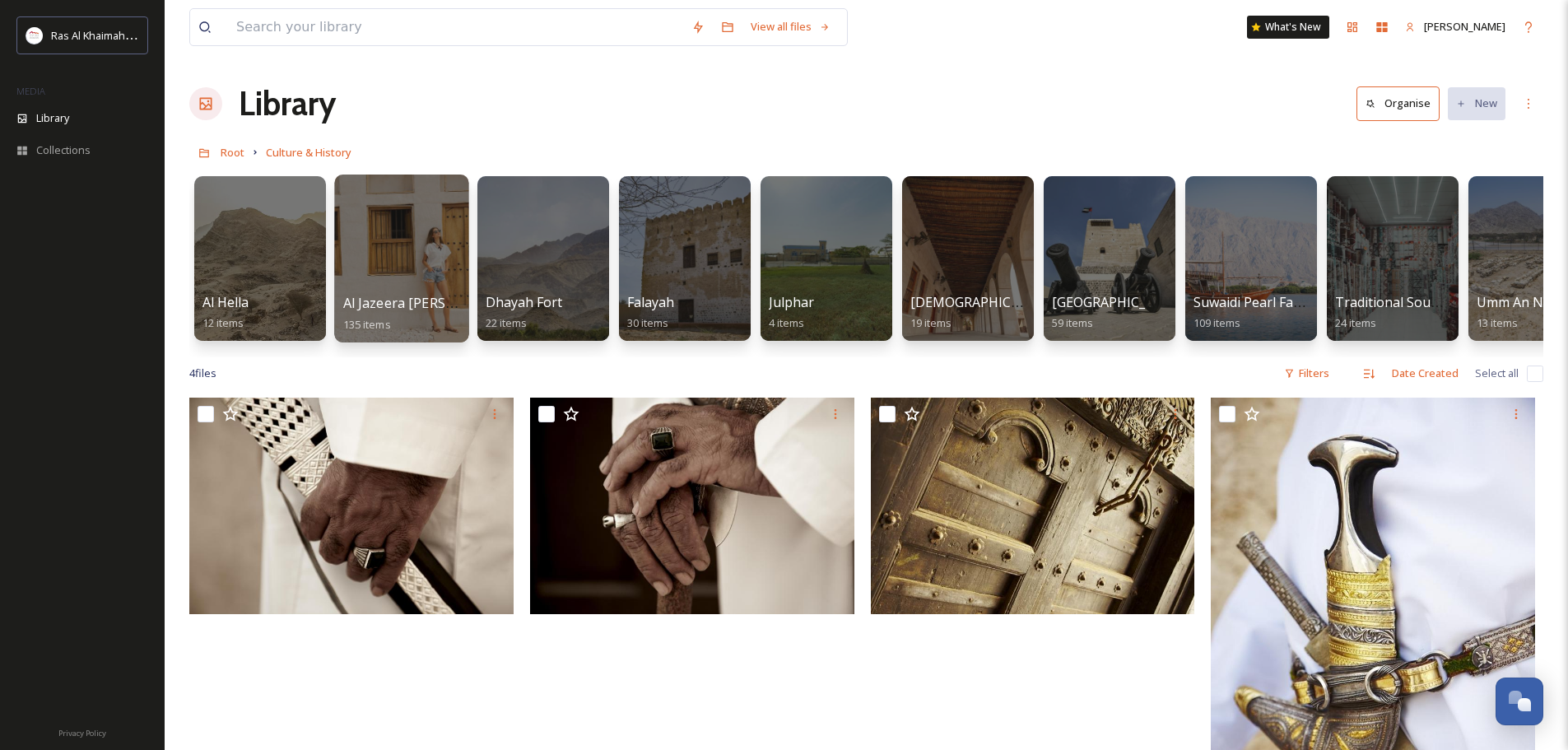
click at [392, 253] on div at bounding box center [401, 258] width 134 height 168
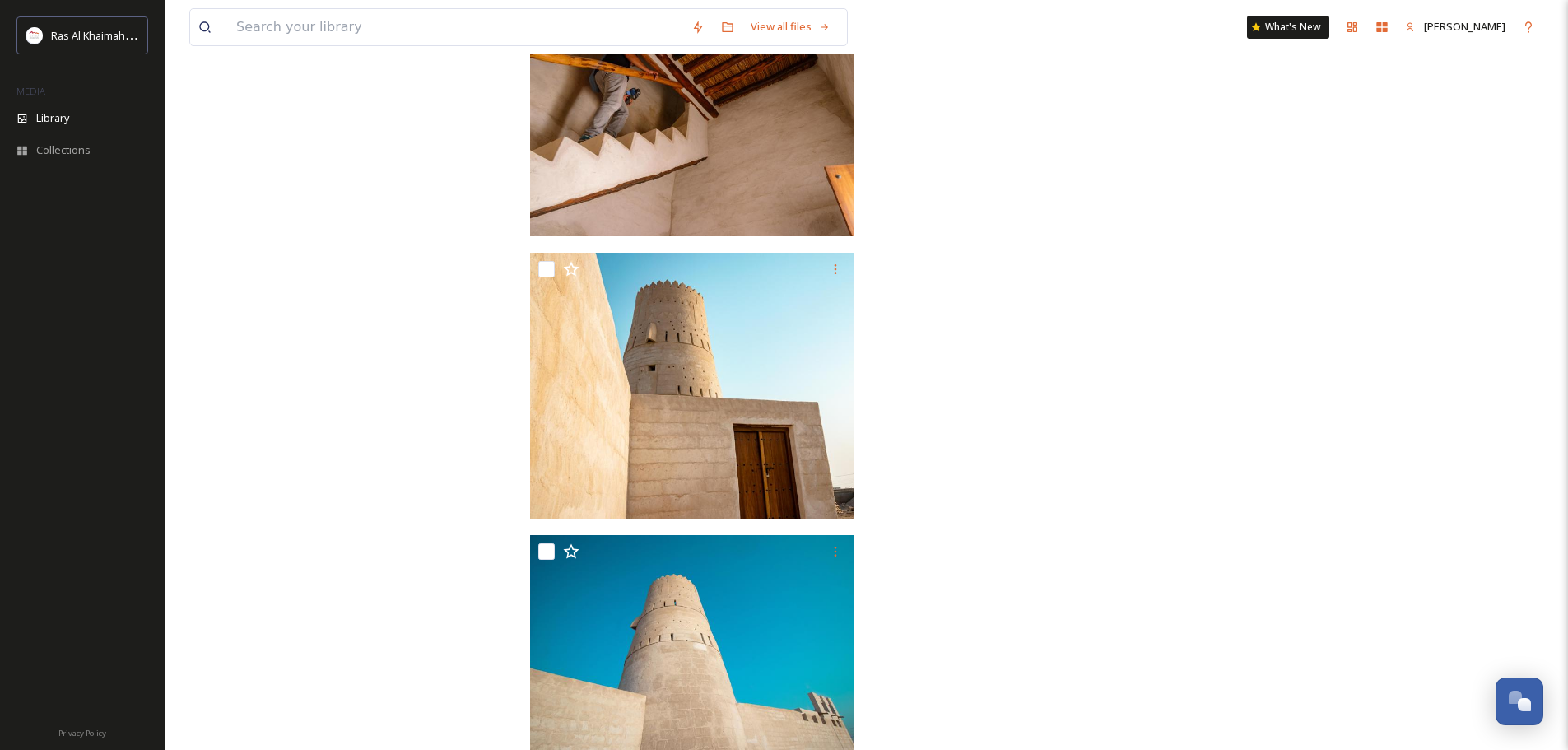
scroll to position [9468, 0]
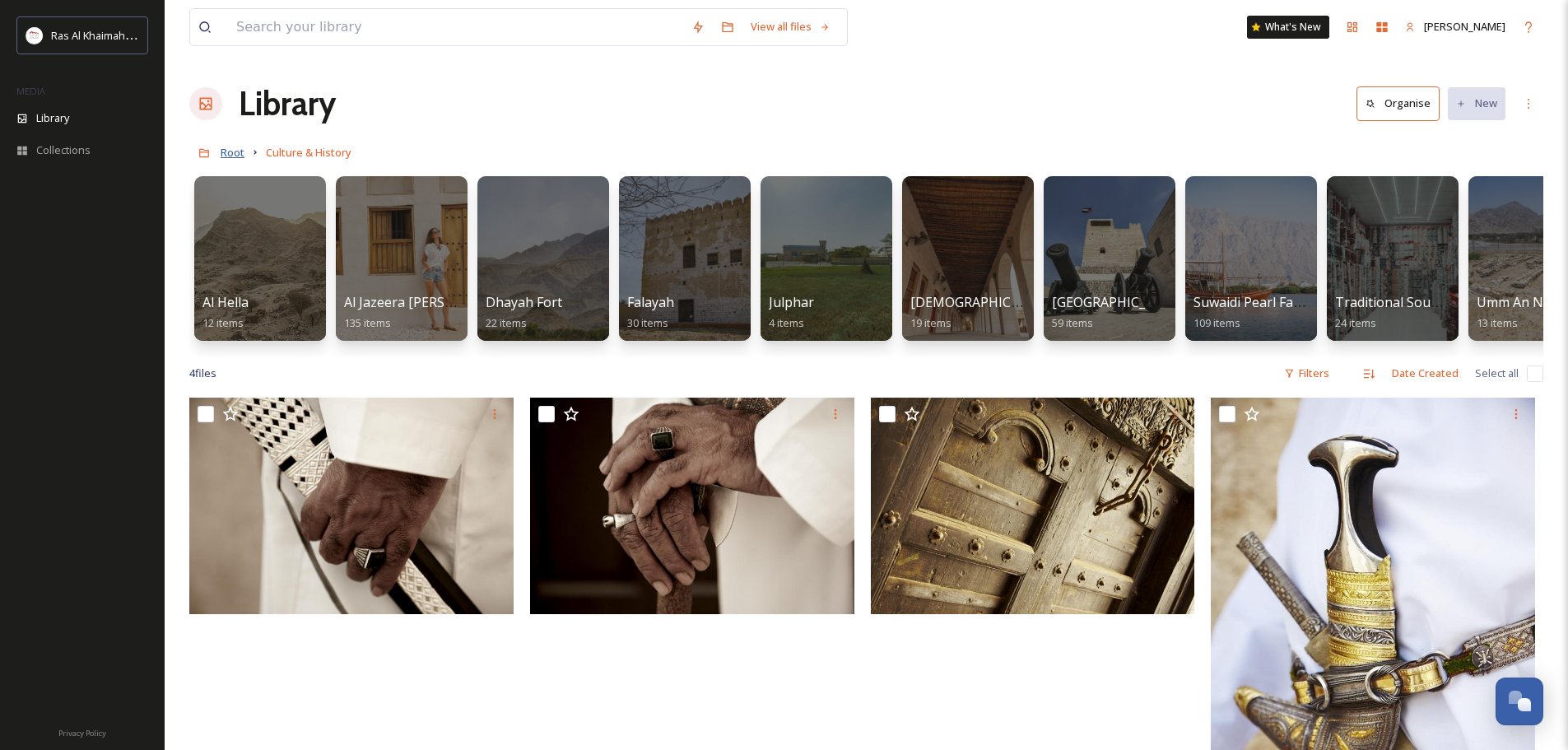
click at [235, 148] on span "Root" at bounding box center [232, 153] width 23 height 14
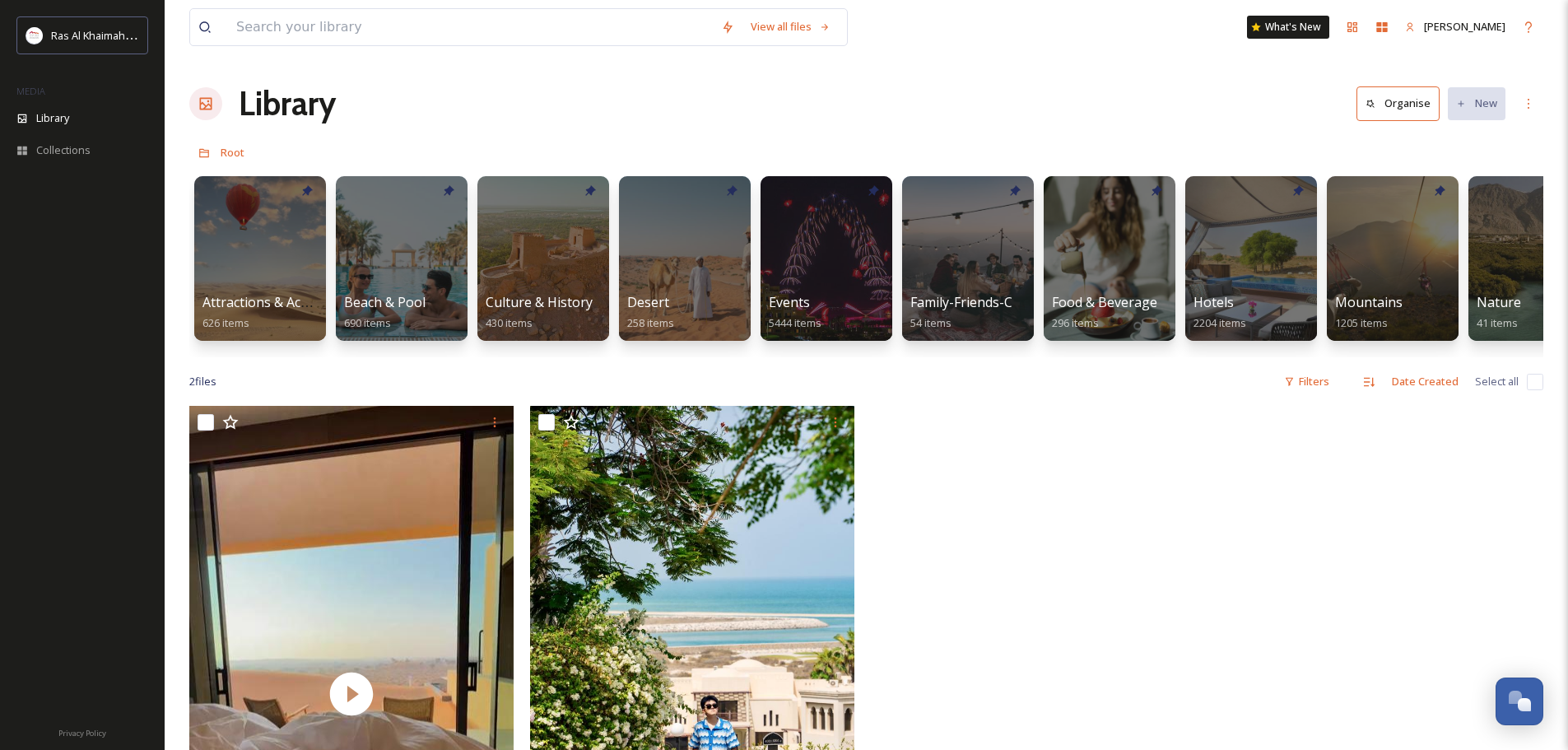
click at [284, 110] on h1 "Library" at bounding box center [288, 104] width 97 height 50
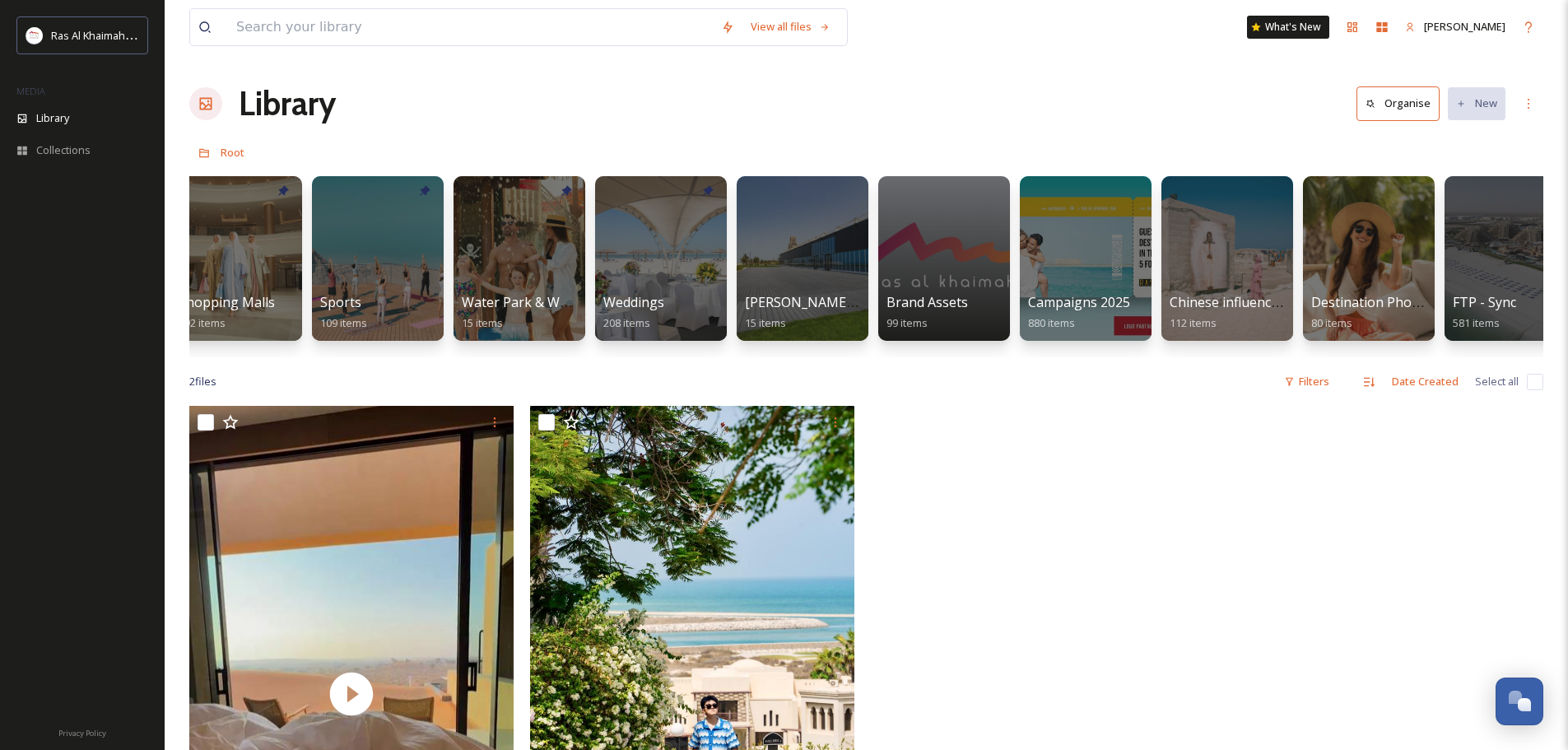
scroll to position [0, 1444]
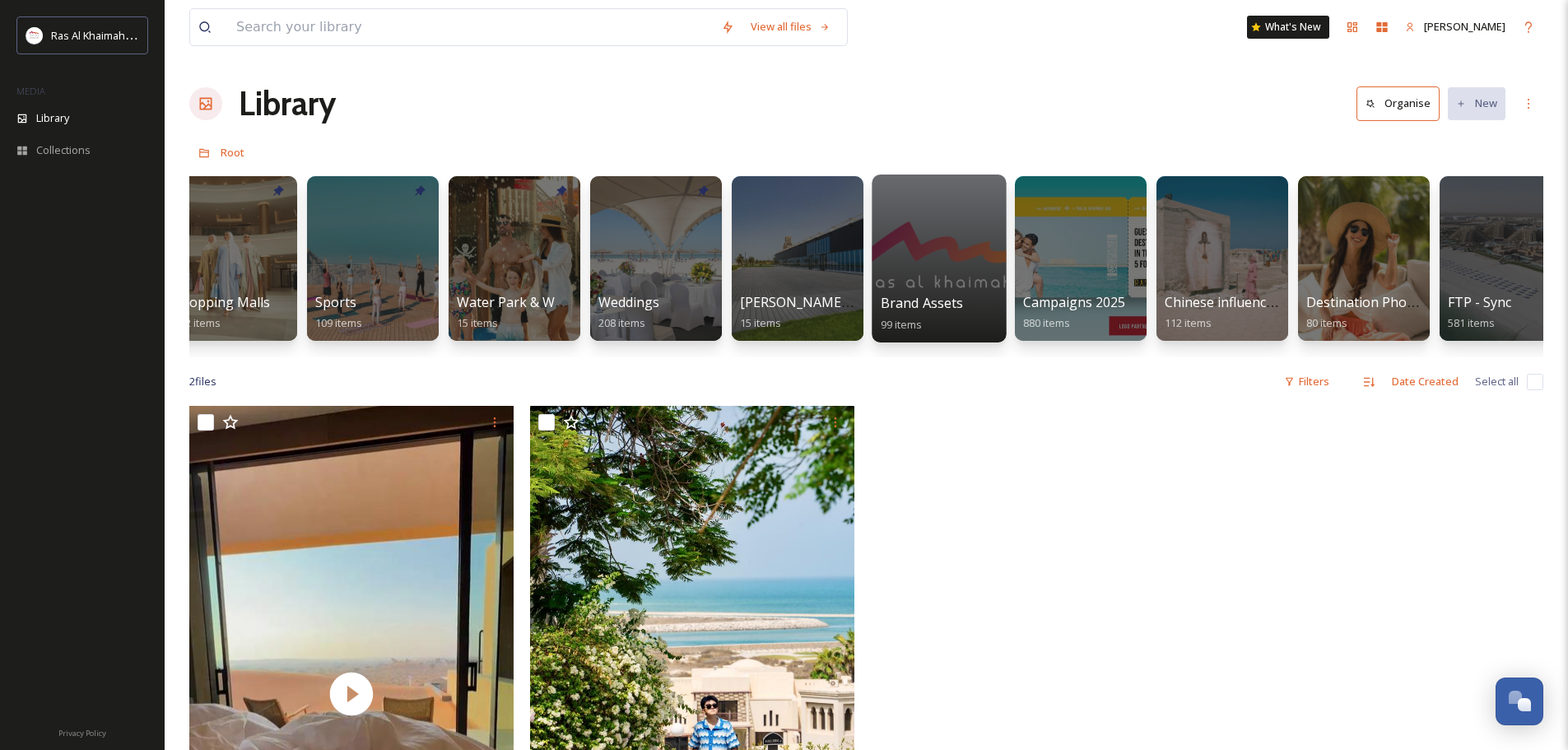
click at [941, 292] on div at bounding box center [938, 258] width 134 height 168
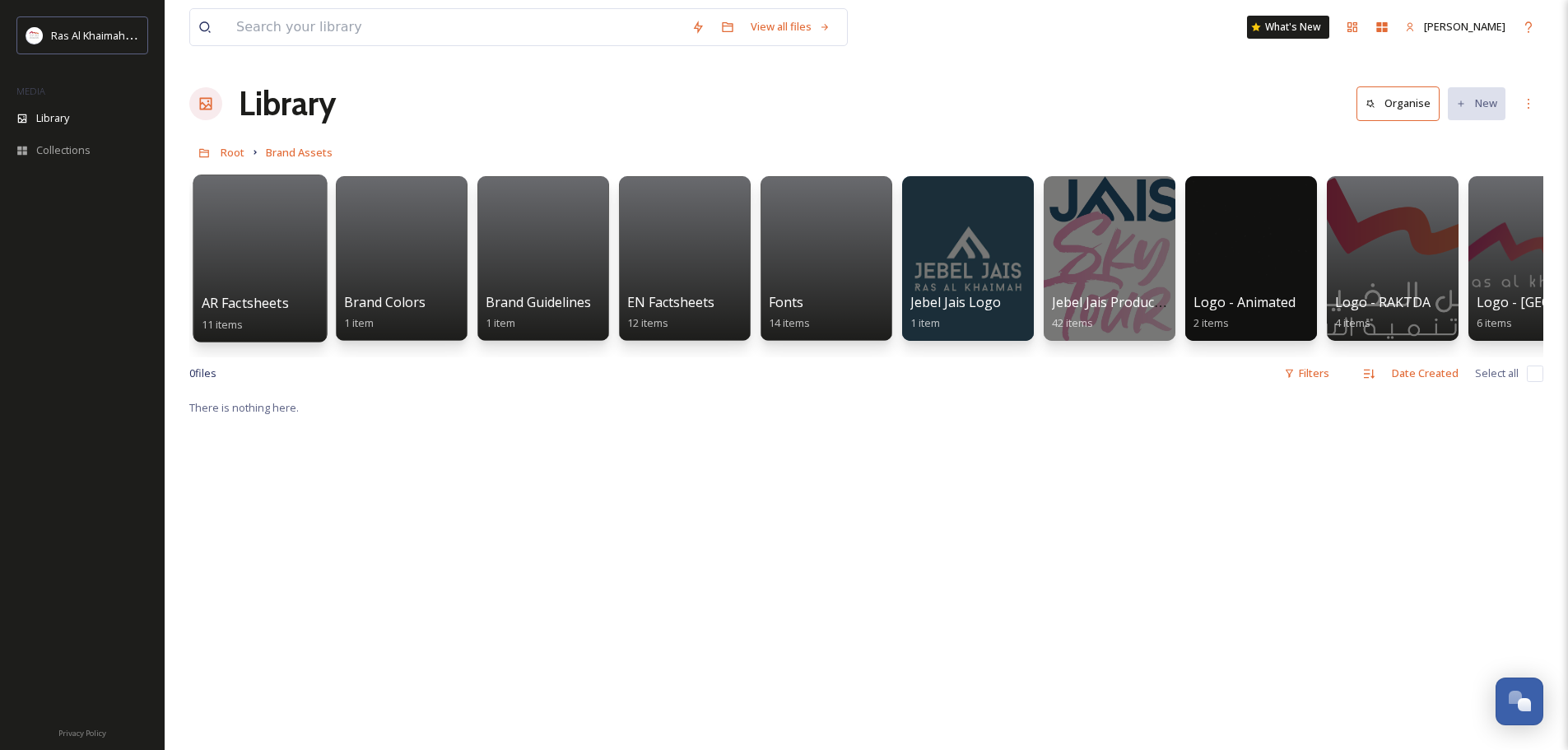
click at [260, 299] on span "AR Factsheets" at bounding box center [245, 303] width 88 height 18
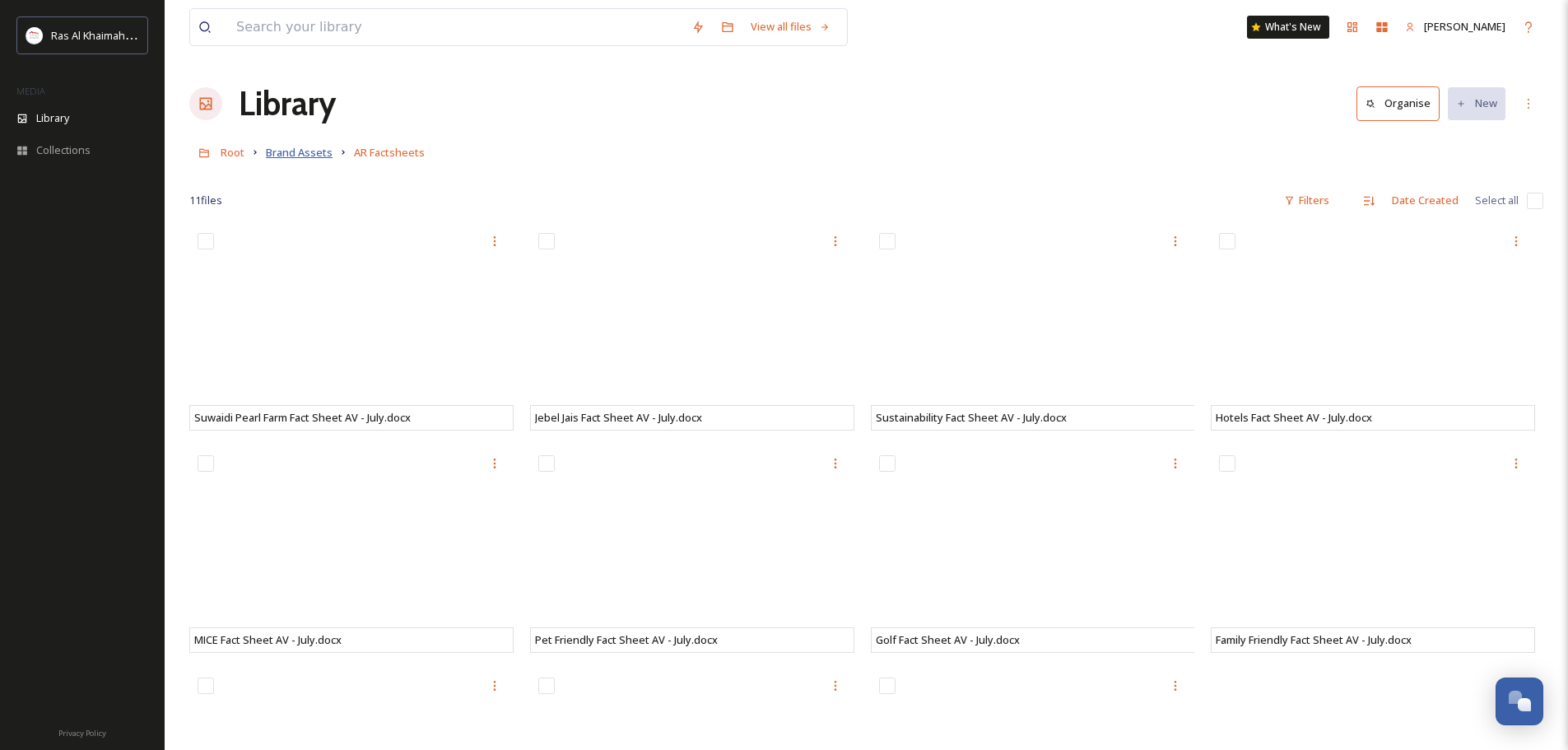
click at [279, 154] on span "Brand Assets" at bounding box center [300, 153] width 67 height 14
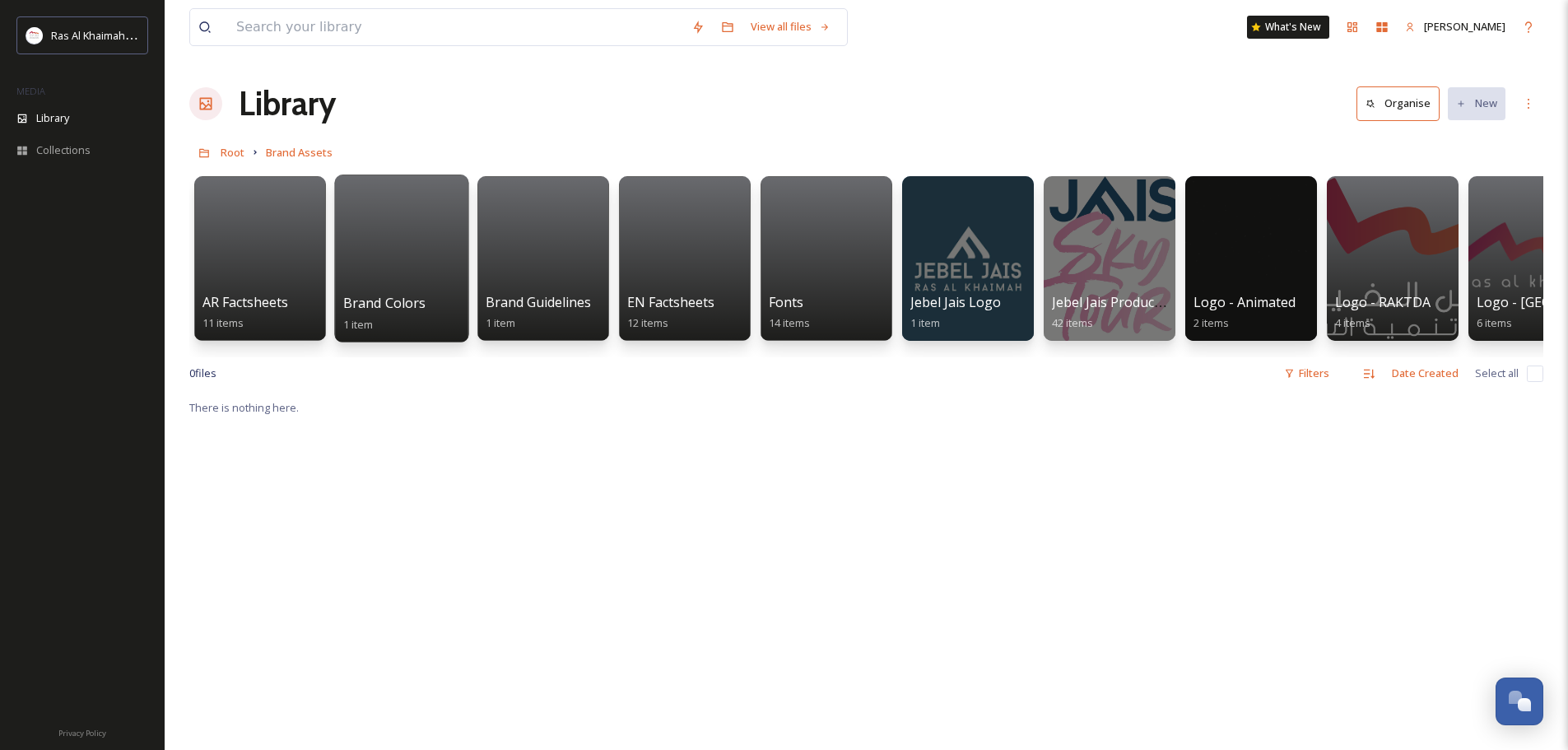
click at [421, 244] on div at bounding box center [401, 258] width 134 height 168
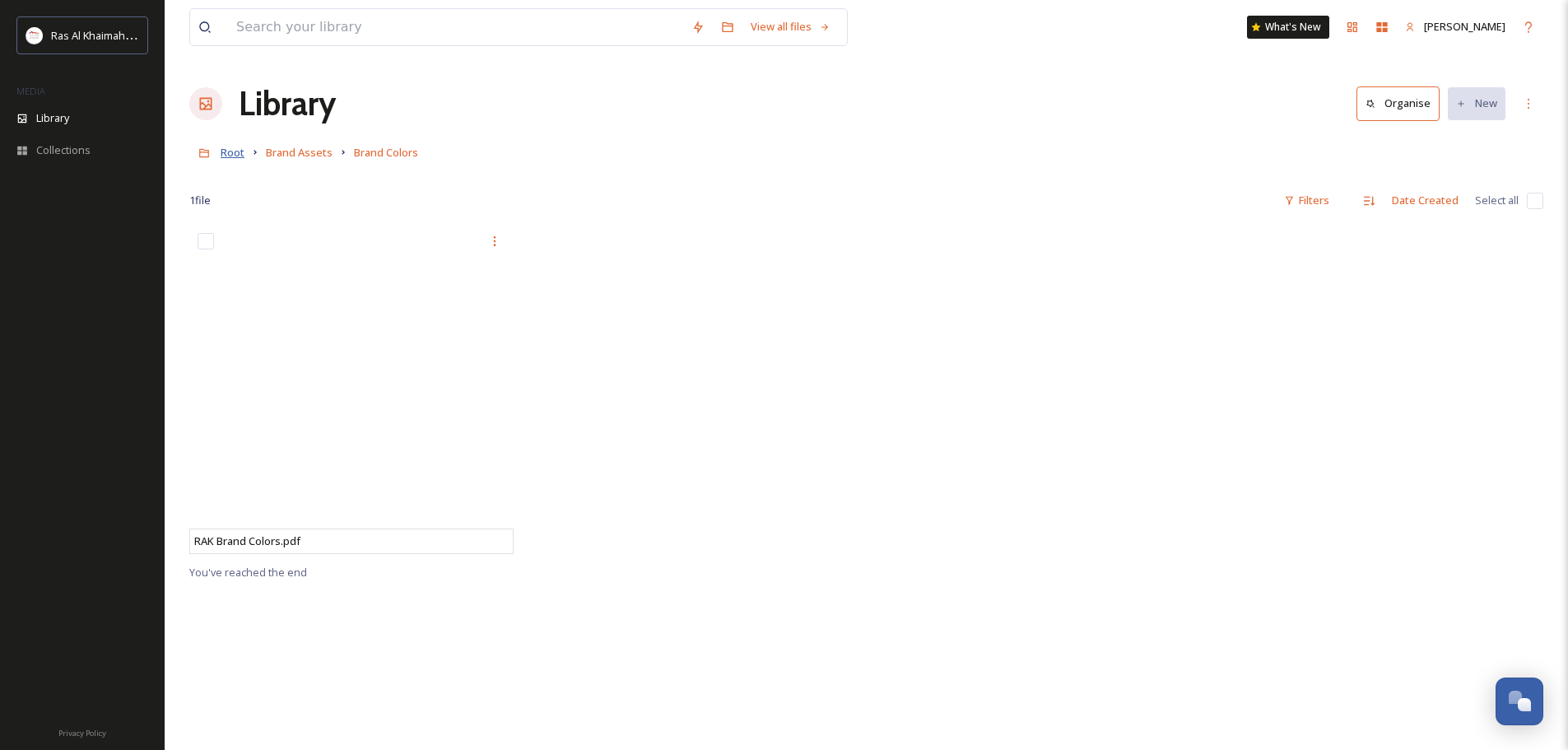
click at [230, 153] on span "Root" at bounding box center [232, 153] width 23 height 14
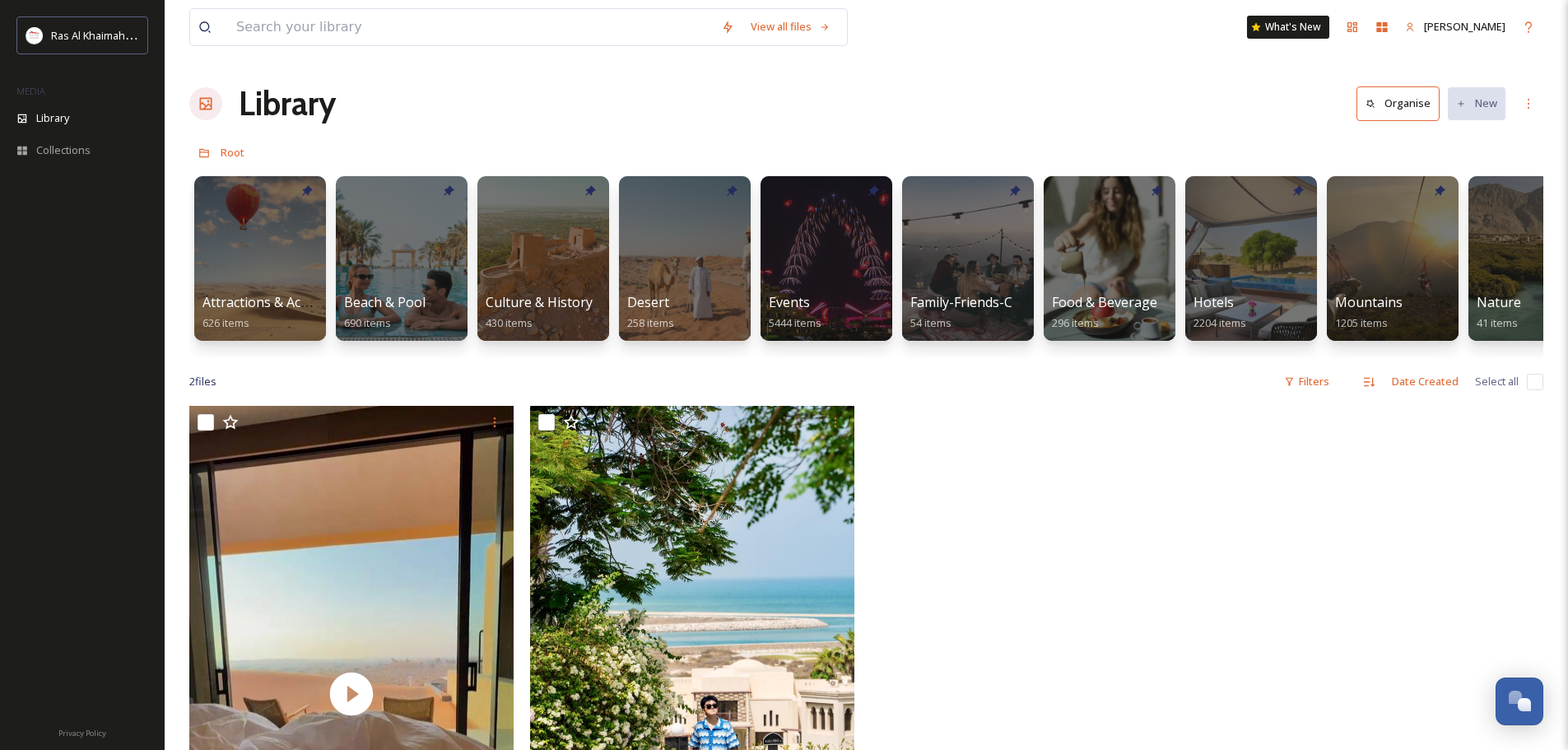
click at [211, 106] on icon at bounding box center [207, 105] width 13 height 13
click at [72, 41] on span "Ras Al Khaimah Tourism Development Authority" at bounding box center [168, 34] width 233 height 15
click at [66, 117] on span "Library" at bounding box center [52, 117] width 32 height 15
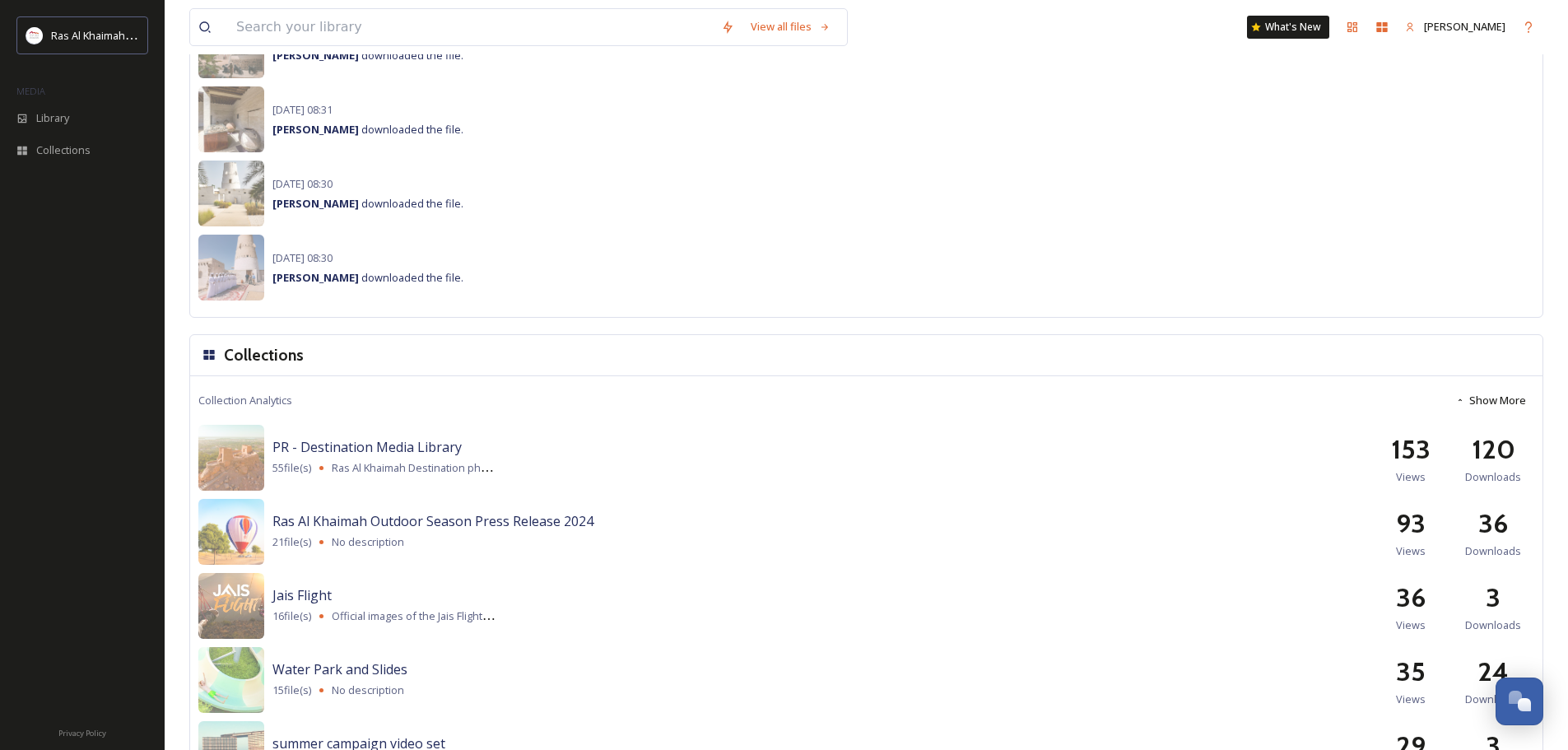
scroll to position [1400, 0]
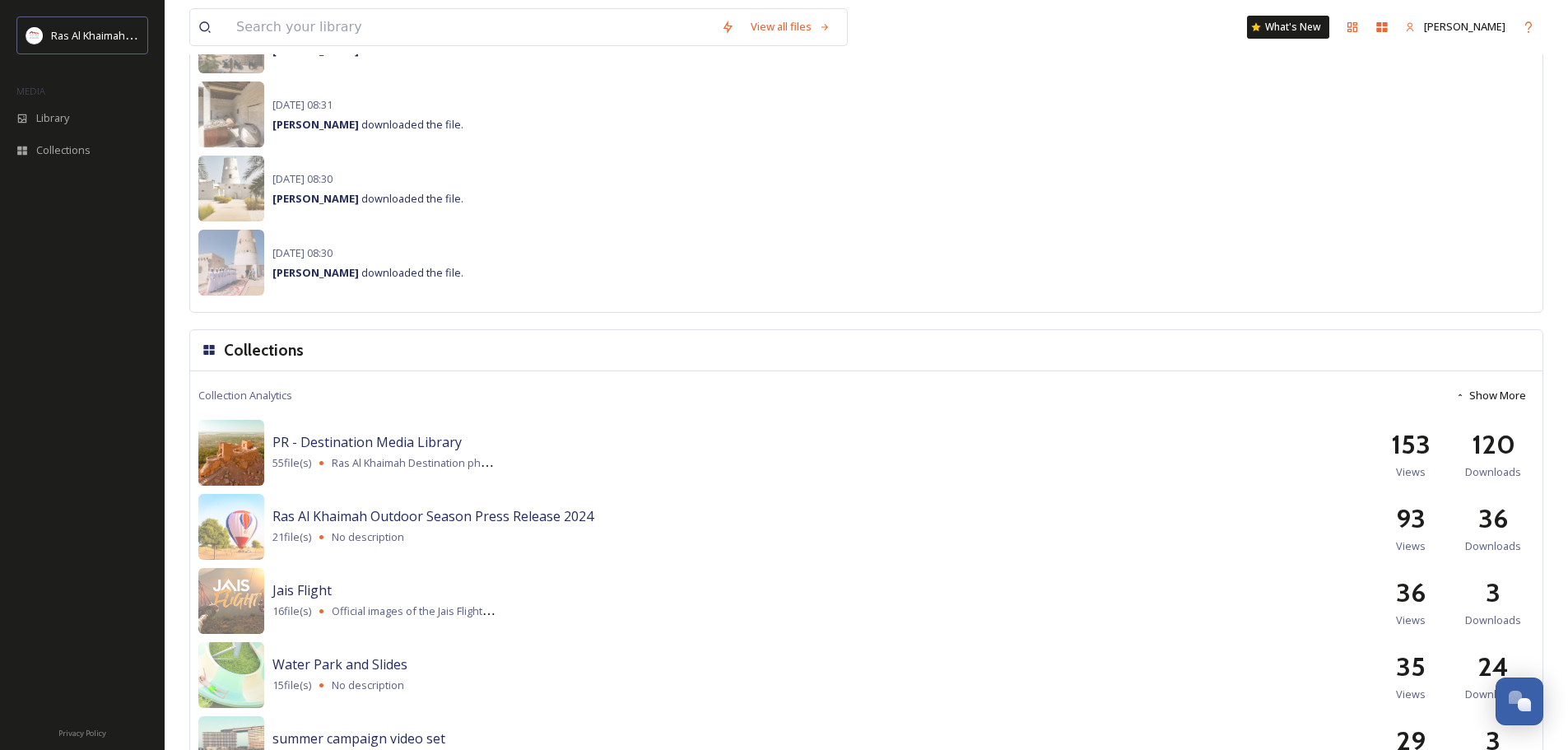
click at [224, 454] on img at bounding box center [231, 452] width 66 height 66
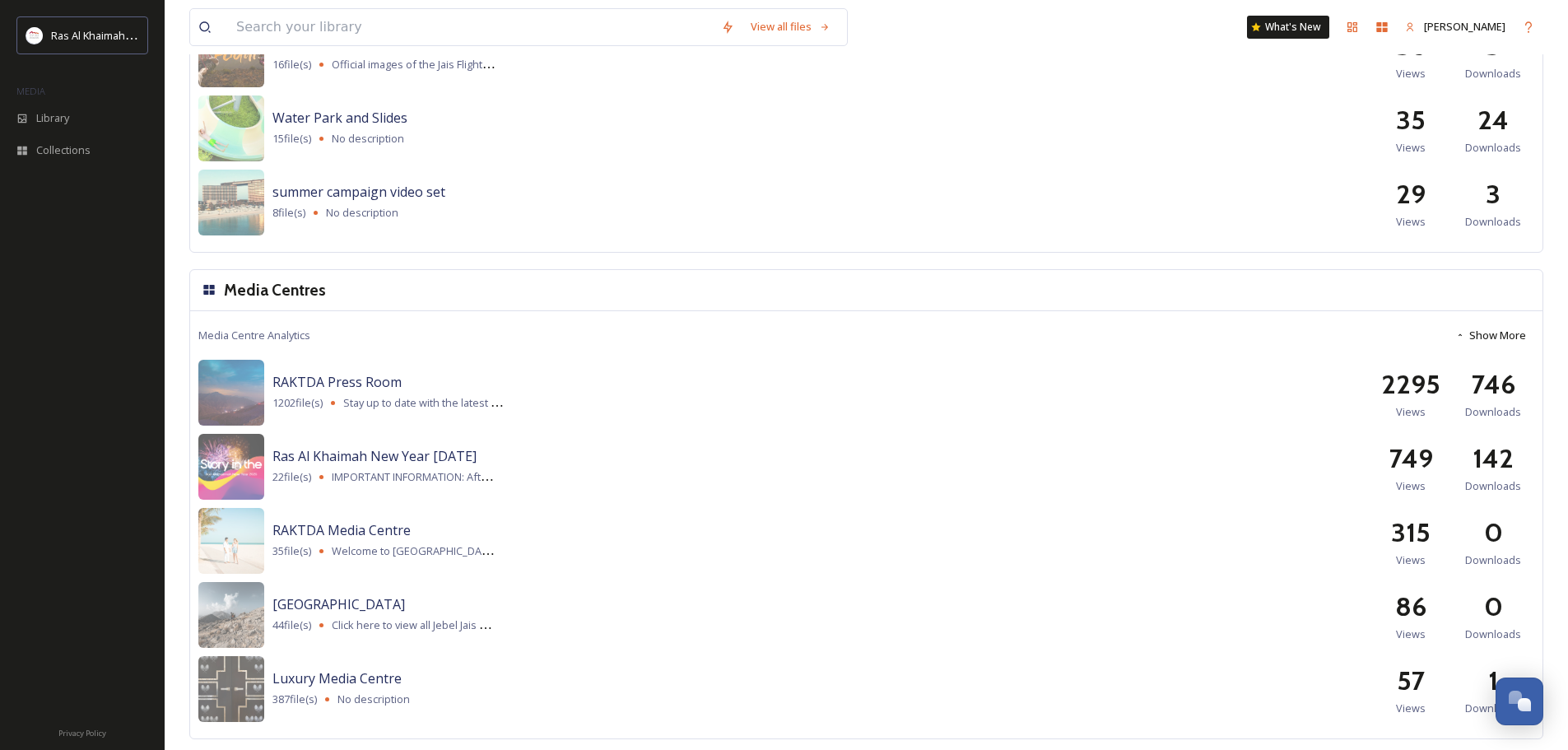
scroll to position [1952, 0]
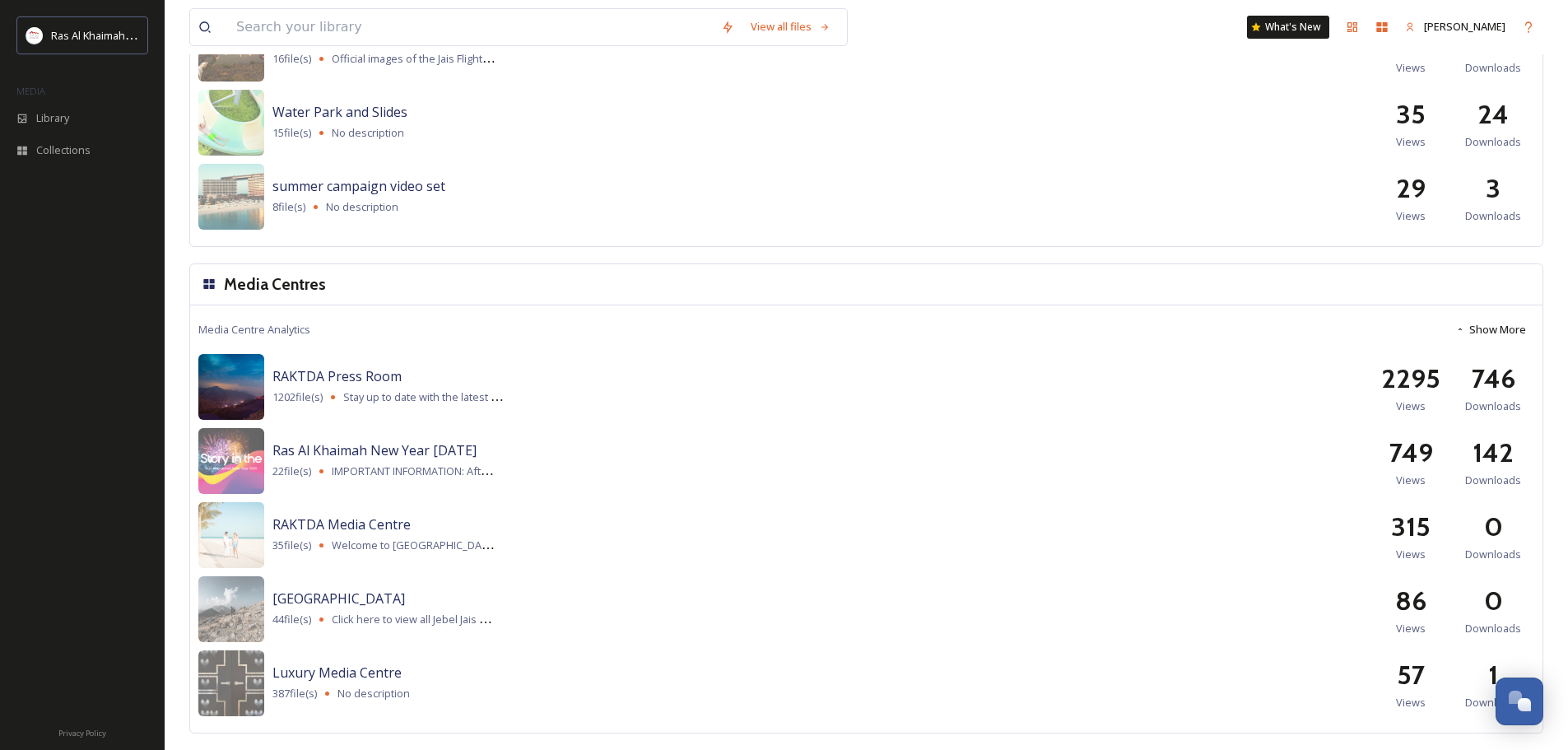
click at [230, 386] on img at bounding box center [231, 386] width 66 height 66
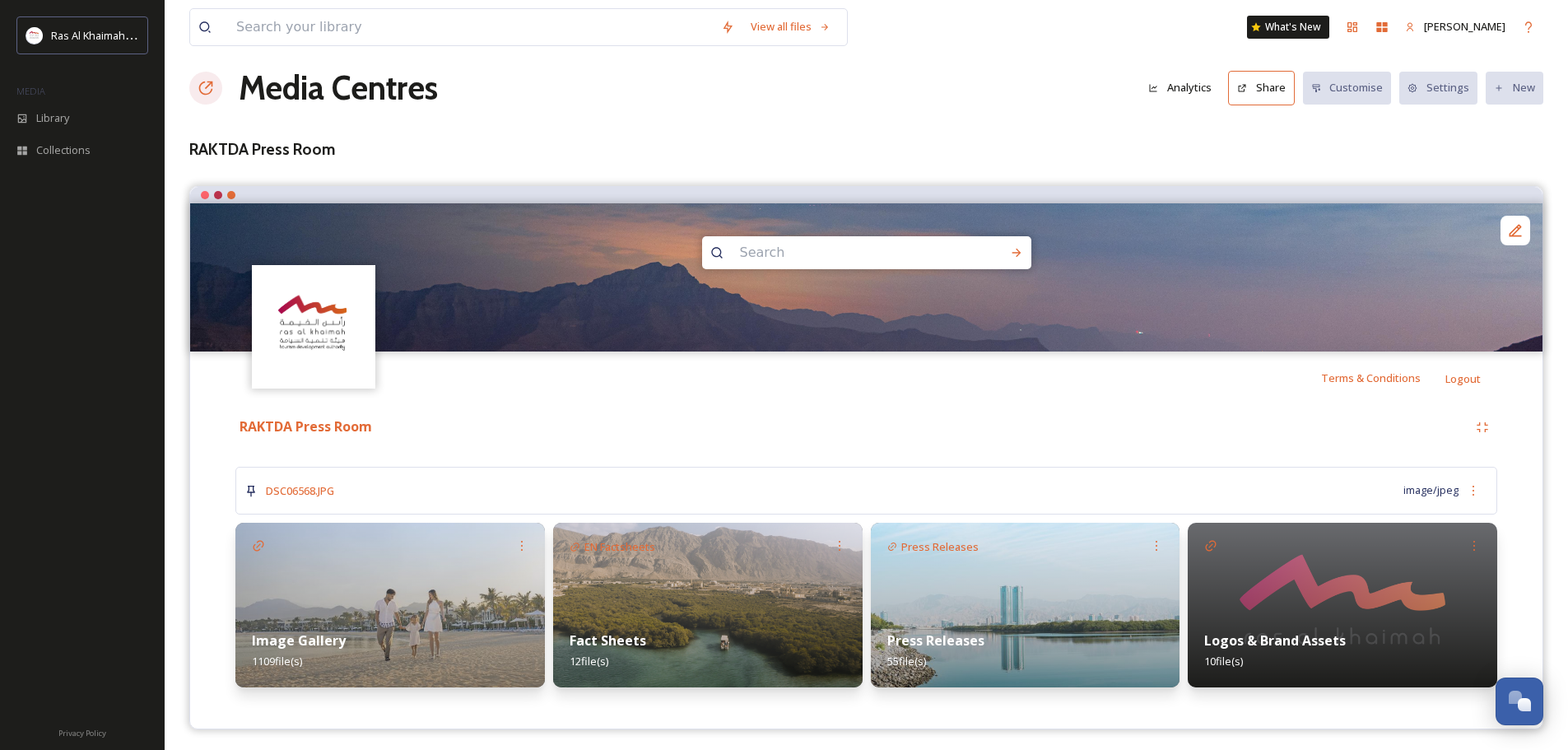
scroll to position [20, 0]
